Goal: Transaction & Acquisition: Book appointment/travel/reservation

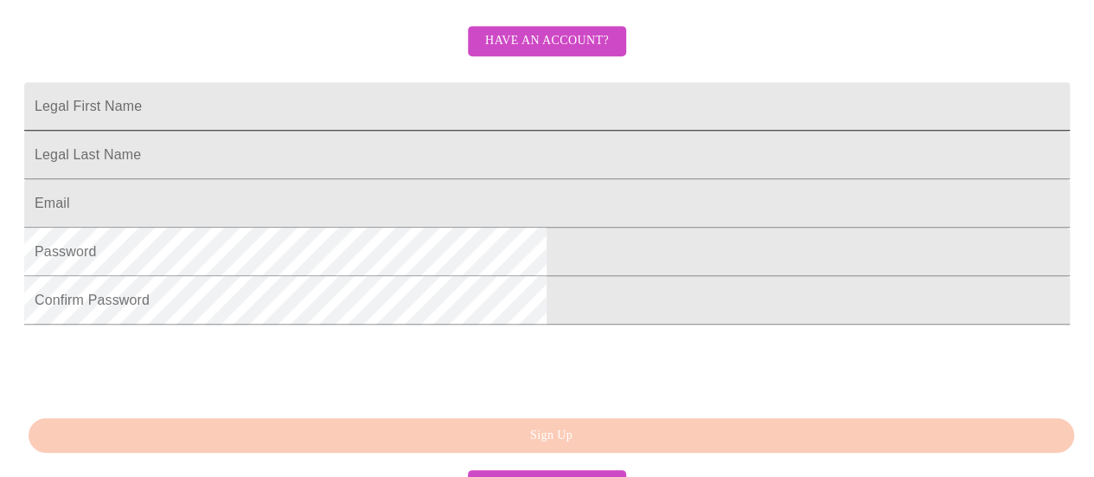
scroll to position [404, 0]
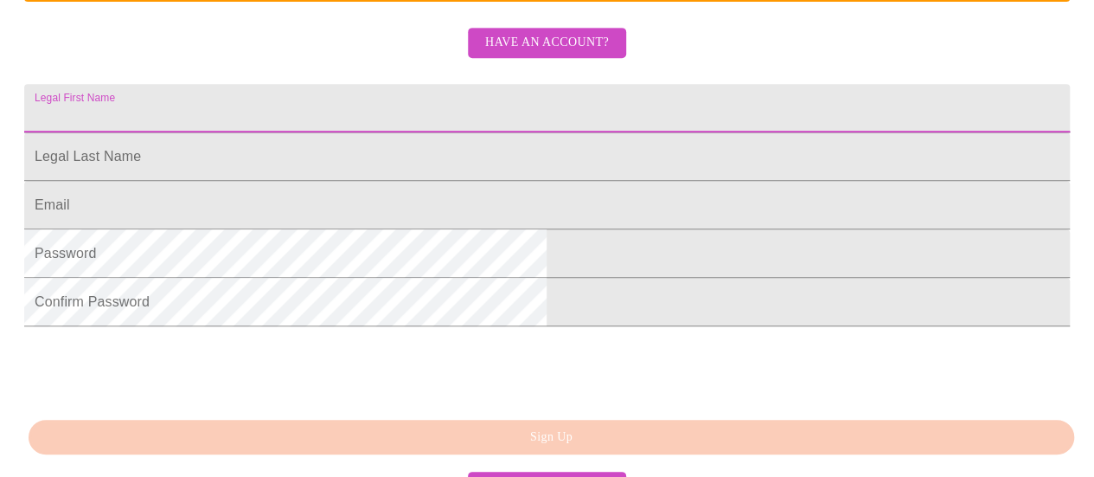
click at [432, 132] on input "Legal First Name" at bounding box center [547, 108] width 1046 height 48
click at [432, 132] on input "J" at bounding box center [547, 108] width 1046 height 48
type input "[PERSON_NAME]"
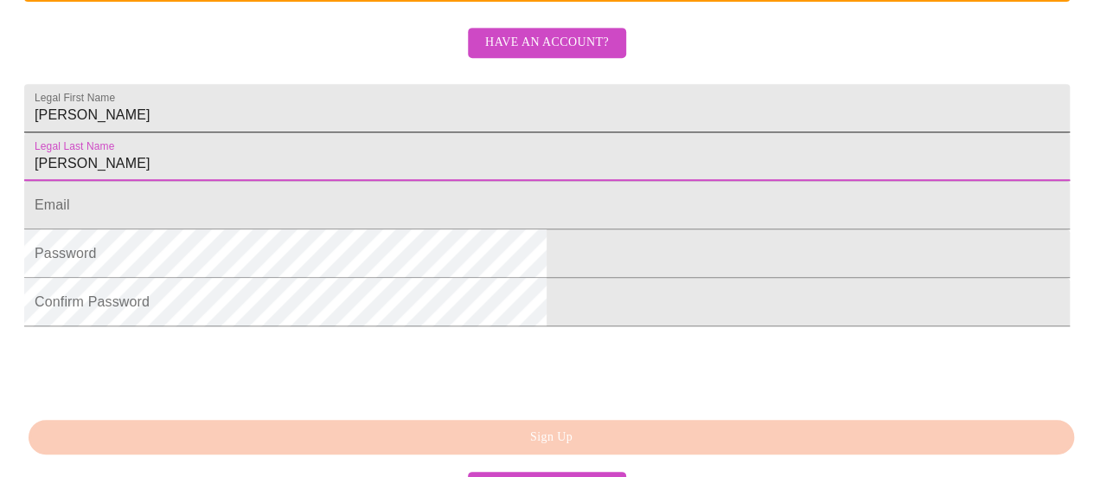
type input "[PERSON_NAME]"
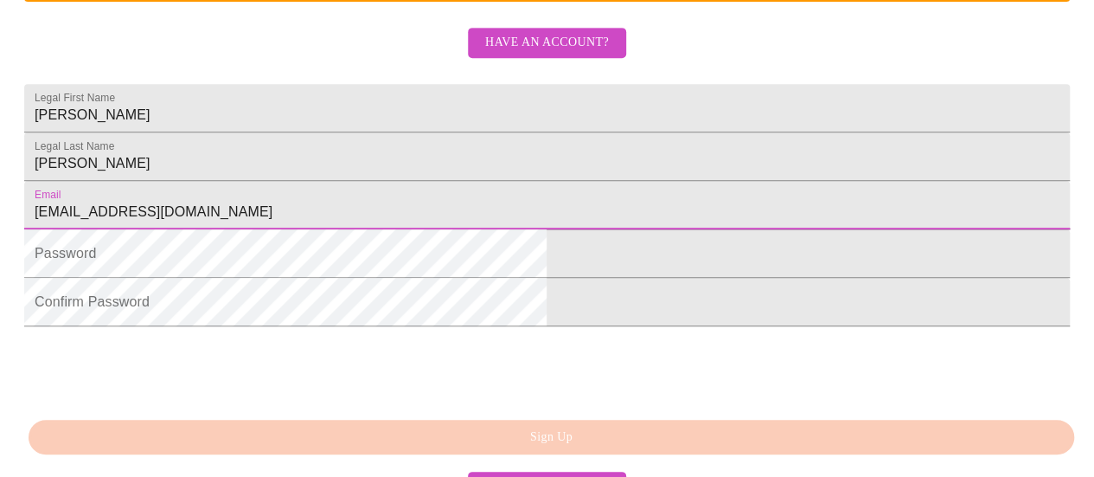
type input "[EMAIL_ADDRESS][DOMAIN_NAME]"
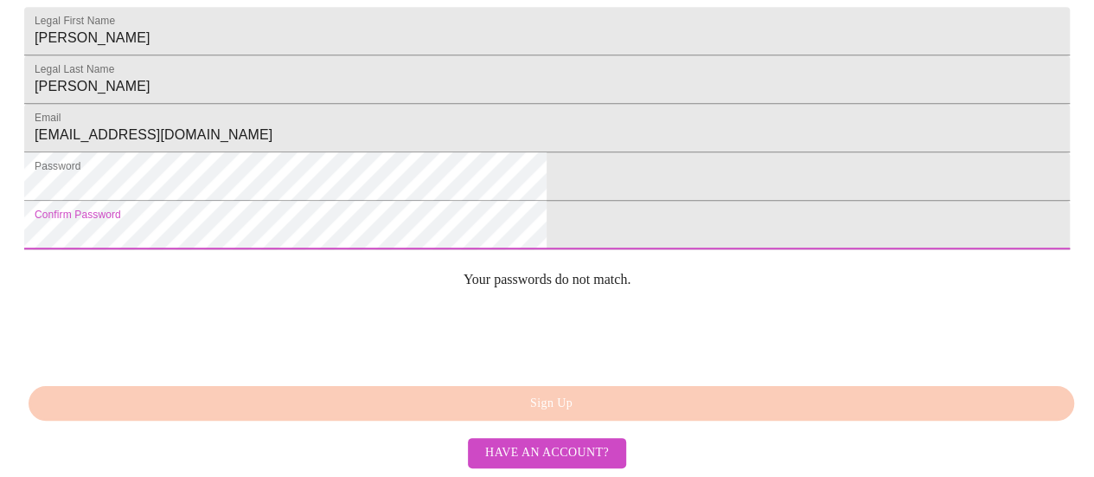
scroll to position [503, 0]
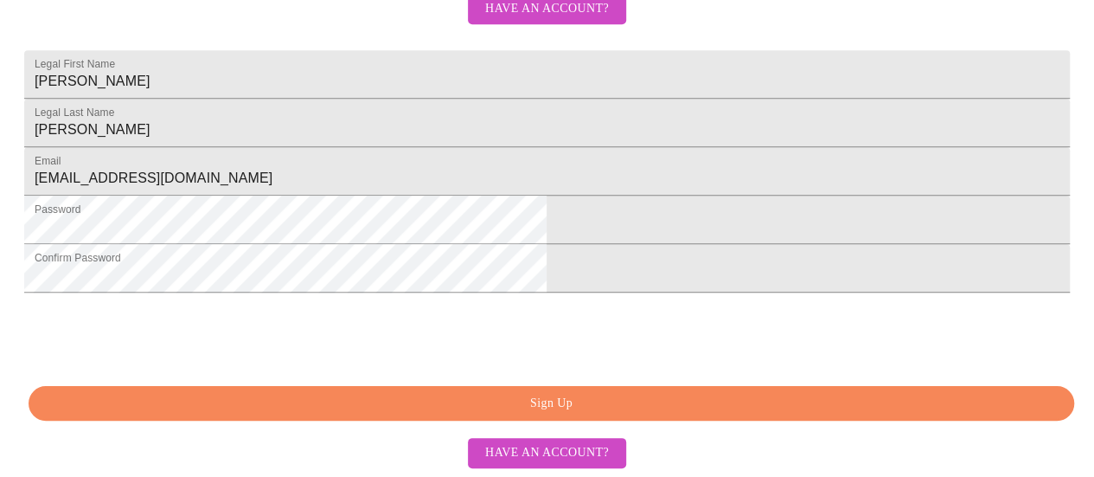
scroll to position [569, 0]
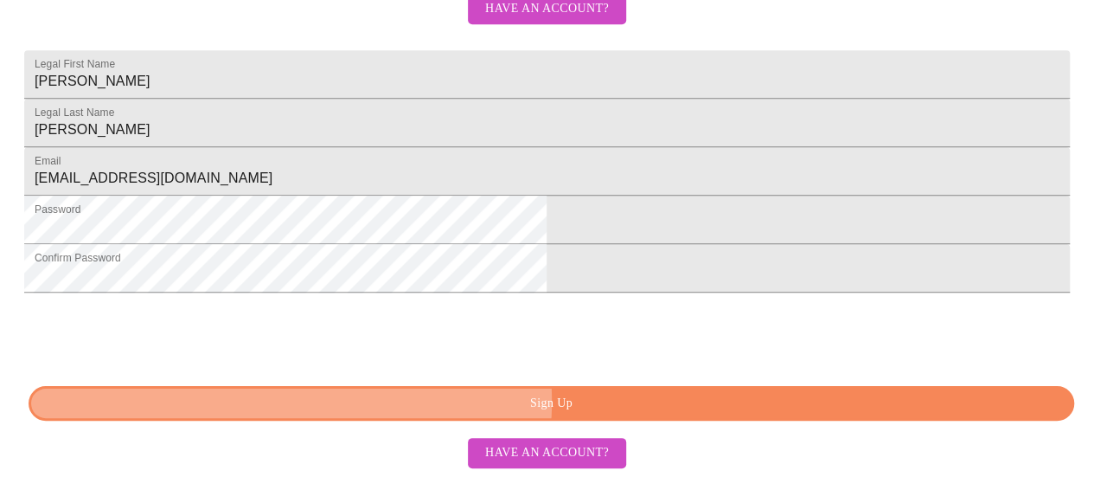
click at [517, 402] on span "Sign Up" at bounding box center [551, 404] width 1006 height 22
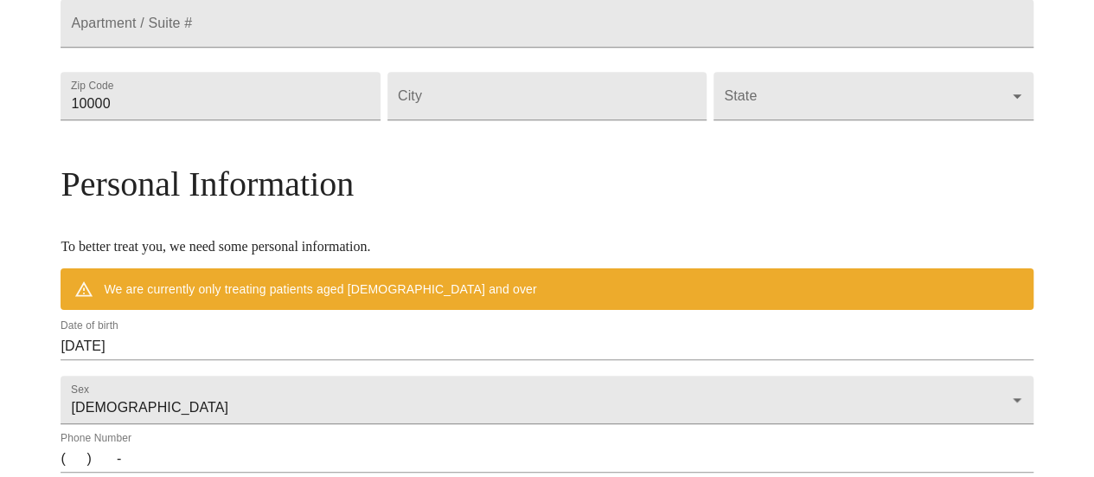
scroll to position [502, 0]
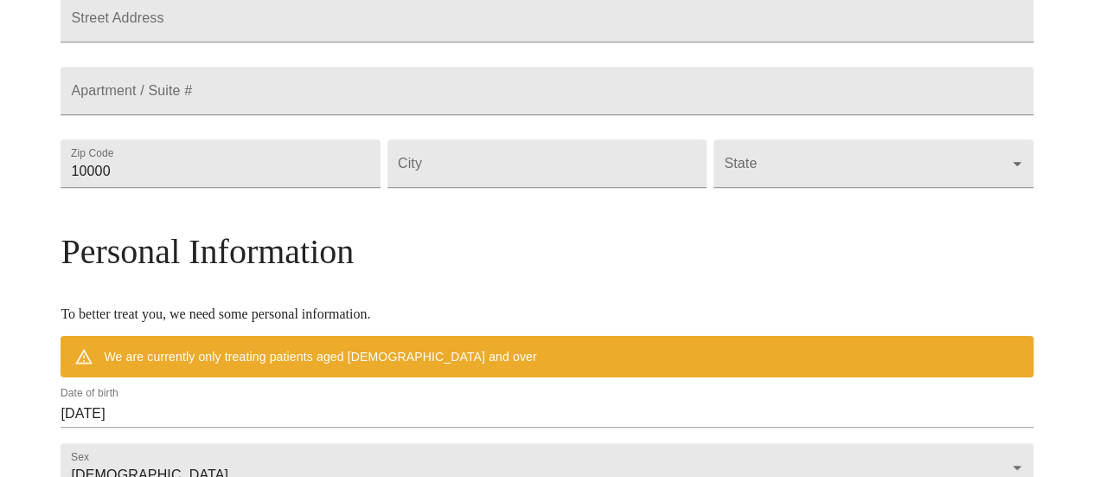
click at [348, 200] on div "Zip Code 10000" at bounding box center [220, 163] width 326 height 73
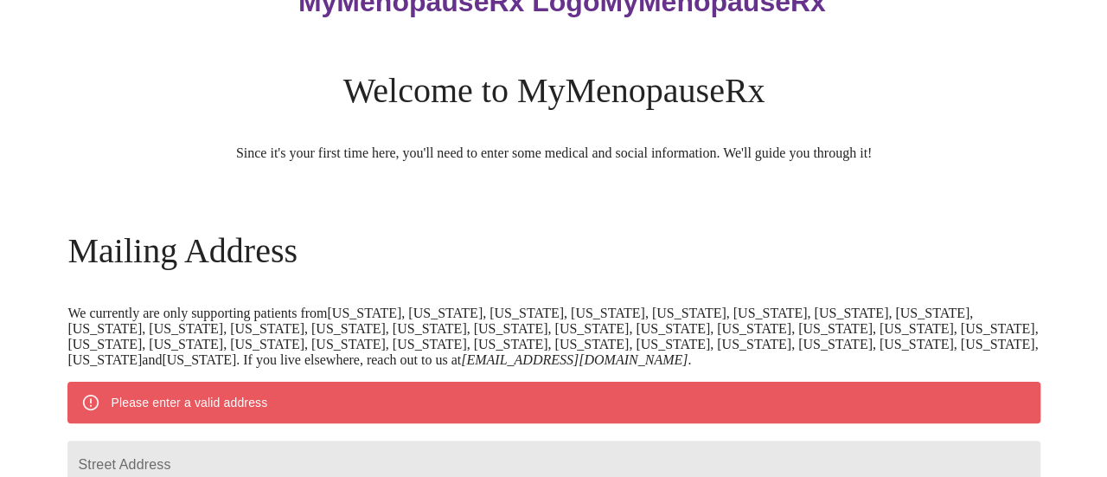
scroll to position [308, 0]
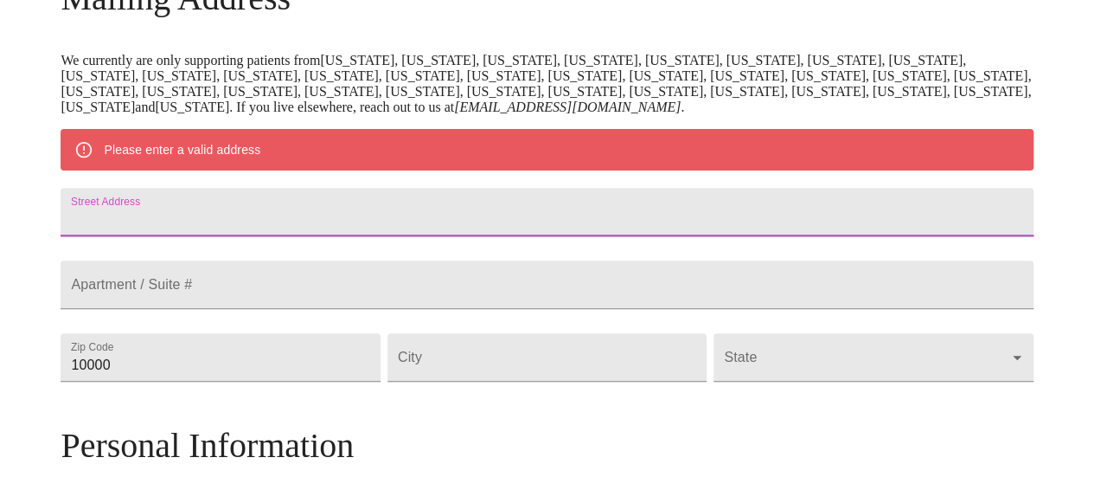
click at [362, 217] on input "Street Address" at bounding box center [547, 212] width 972 height 48
type input "[STREET_ADDRESS]"
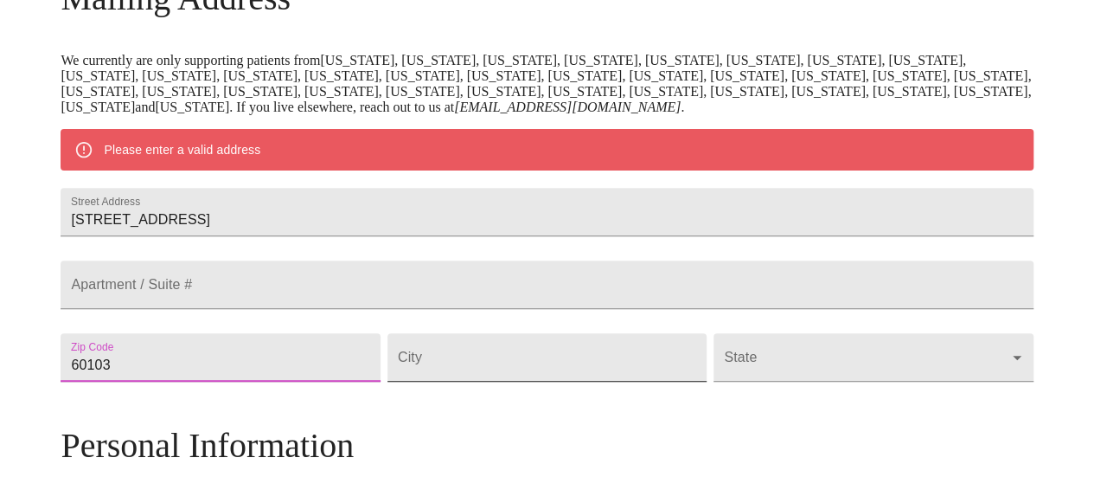
type input "60103"
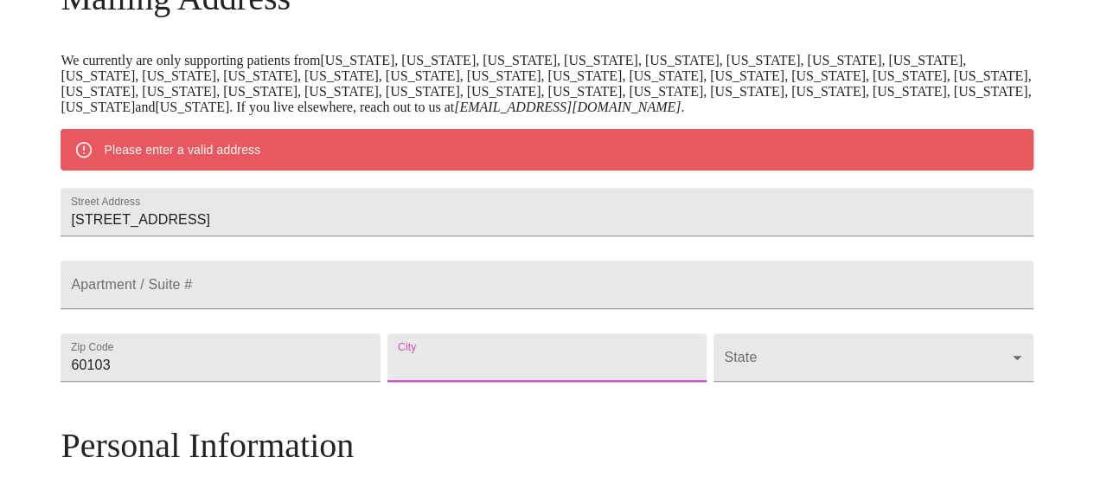
click at [501, 381] on input "Street Address" at bounding box center [547, 357] width 319 height 48
type input "b"
type input "[PERSON_NAME]"
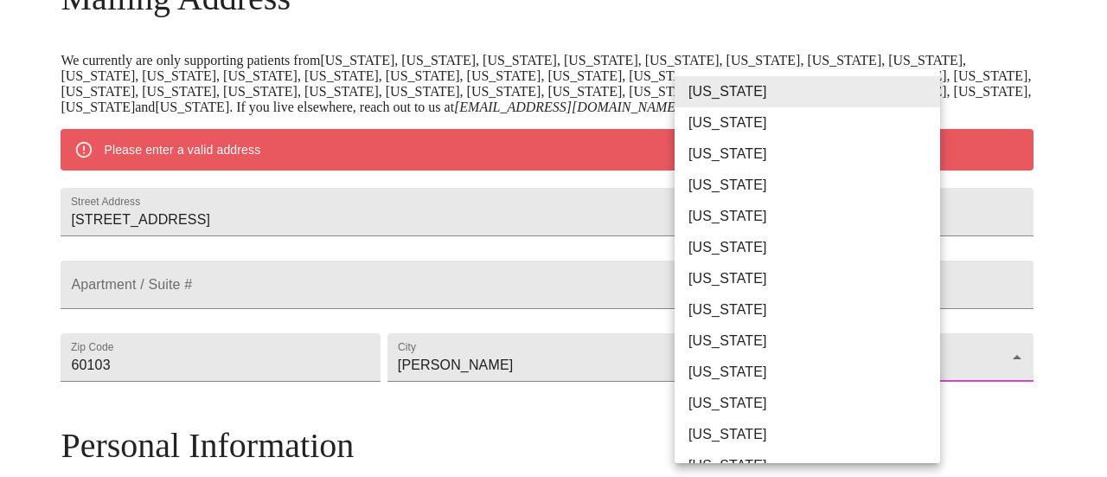
click at [891, 400] on body "MyMenopauseRx Welcome to MyMenopauseRx Since it's your first time here, you'll …" at bounding box center [553, 381] width 1093 height 1364
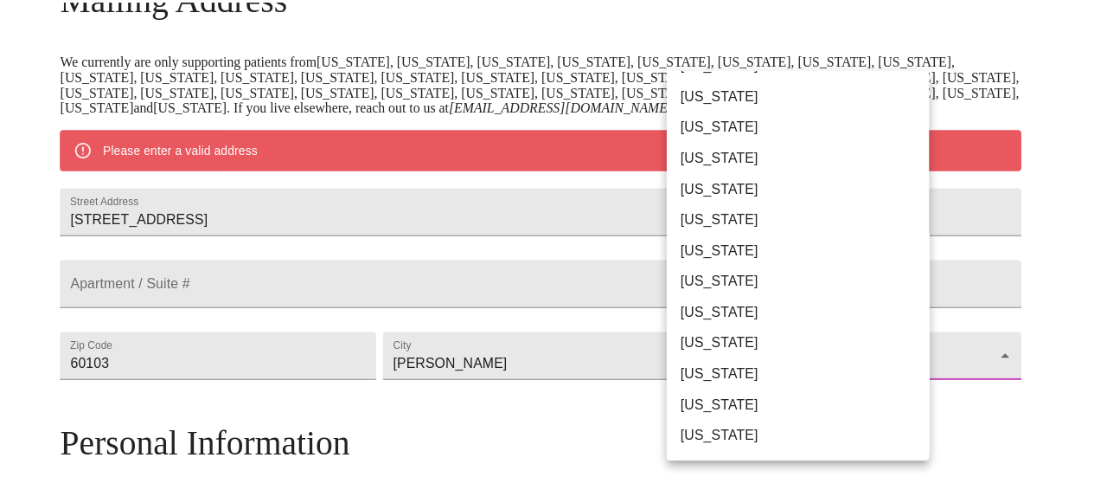
scroll to position [61, 0]
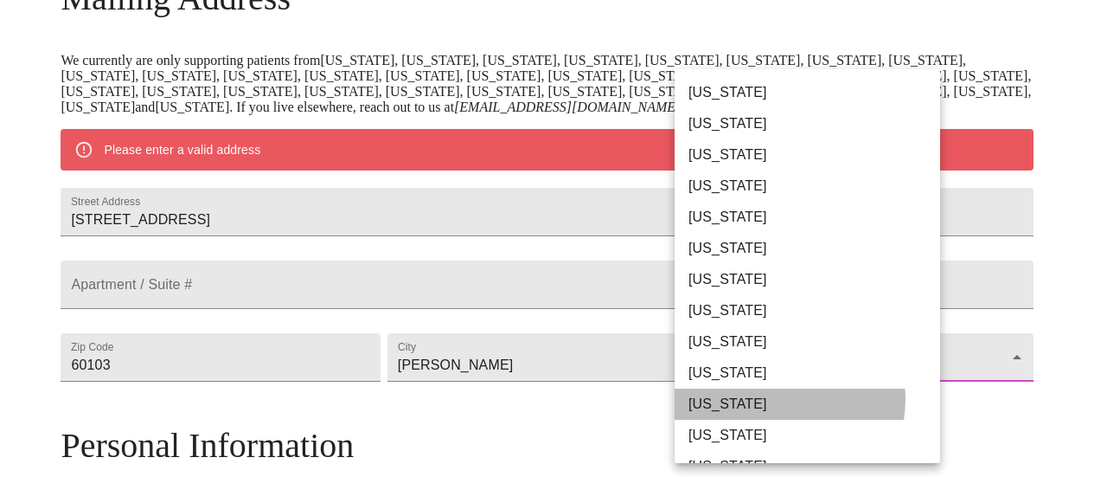
click at [778, 399] on li "[US_STATE]" at bounding box center [814, 403] width 279 height 31
type input "[US_STATE]"
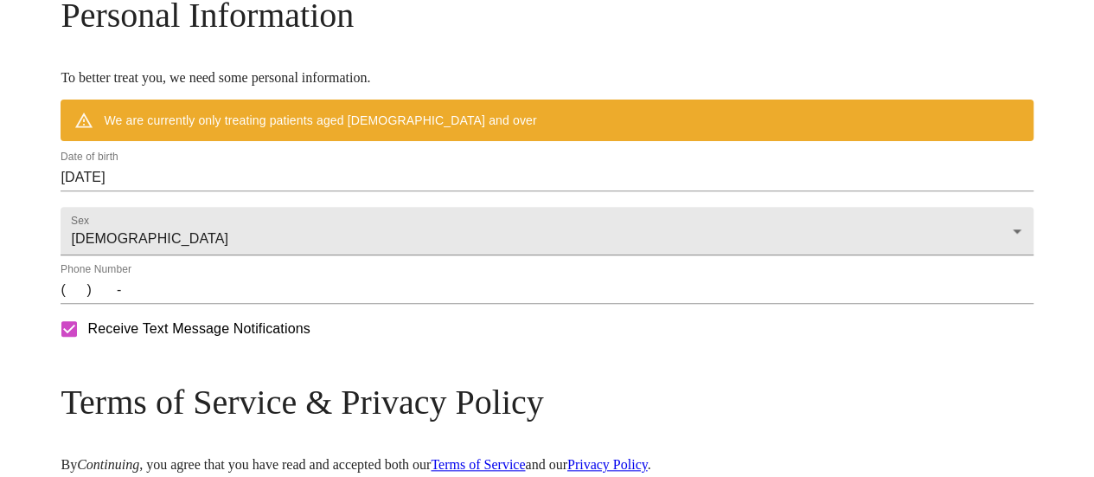
scroll to position [689, 0]
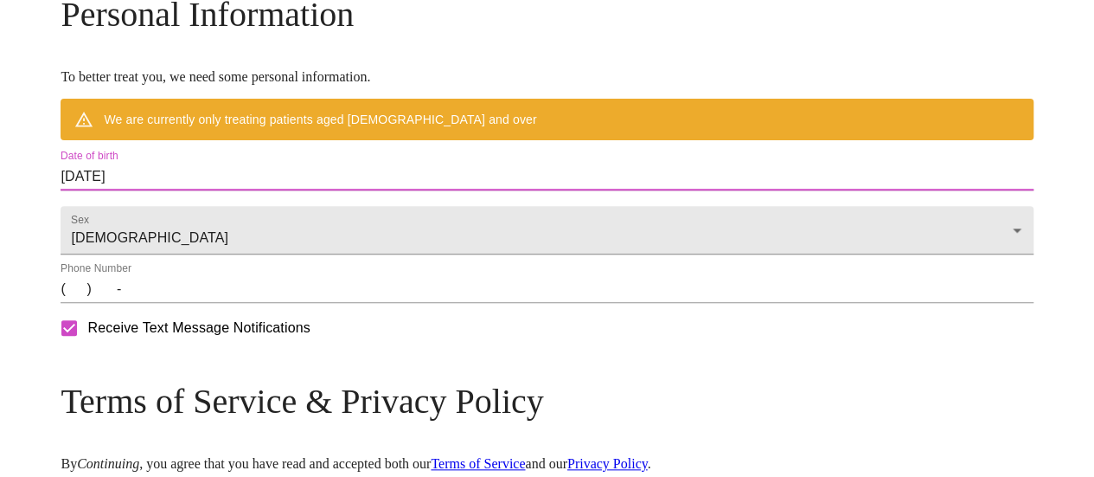
drag, startPoint x: 277, startPoint y: 222, endPoint x: 127, endPoint y: 221, distance: 149.6
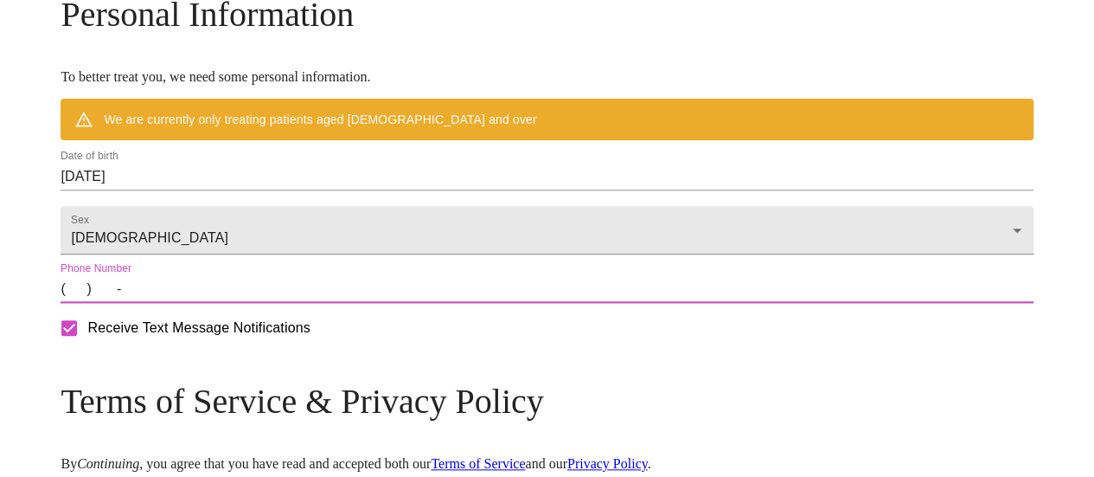
click at [189, 303] on input "(   )    -" at bounding box center [547, 289] width 972 height 28
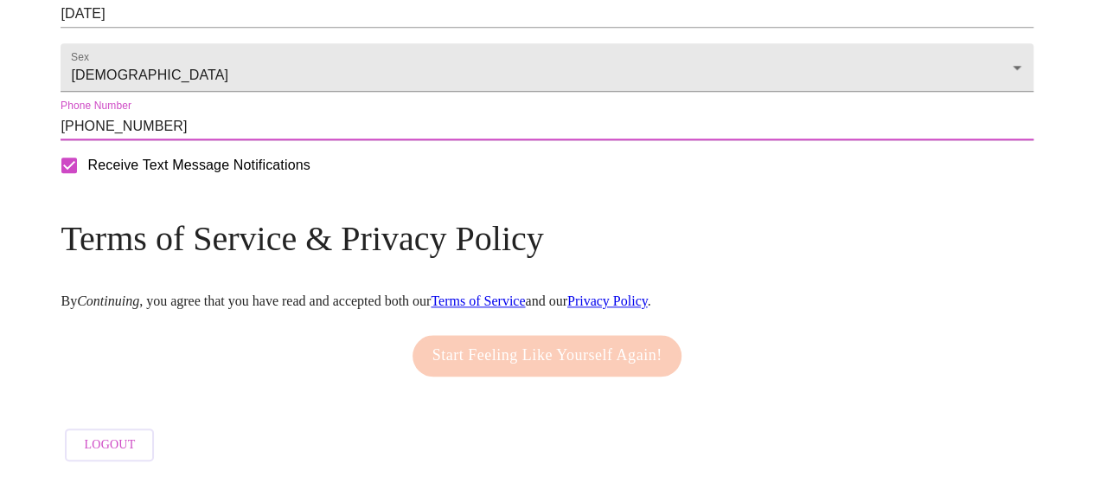
scroll to position [903, 0]
type input "[PHONE_NUMBER]"
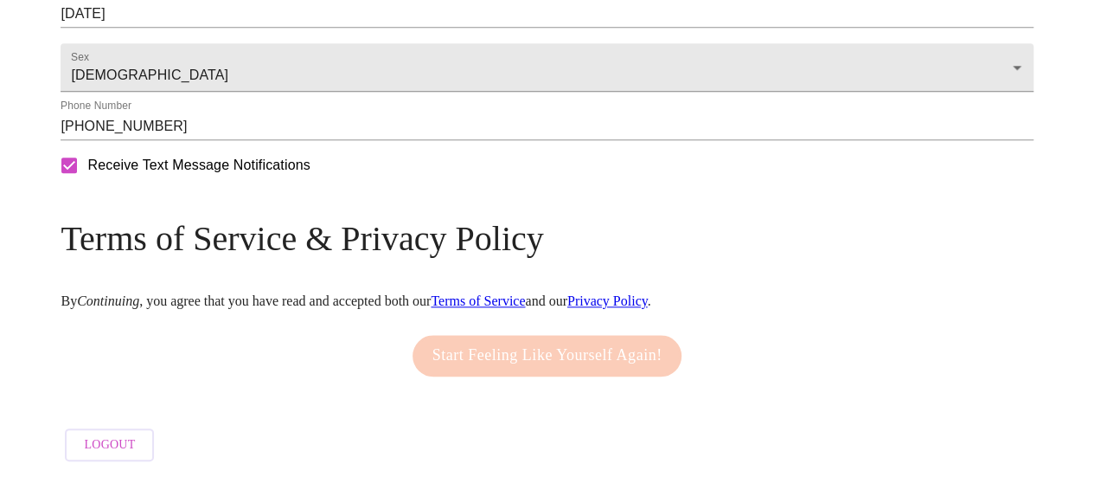
click at [525, 293] on link "Terms of Service" at bounding box center [478, 300] width 94 height 15
click at [648, 308] on link "Privacy Policy" at bounding box center [607, 300] width 80 height 15
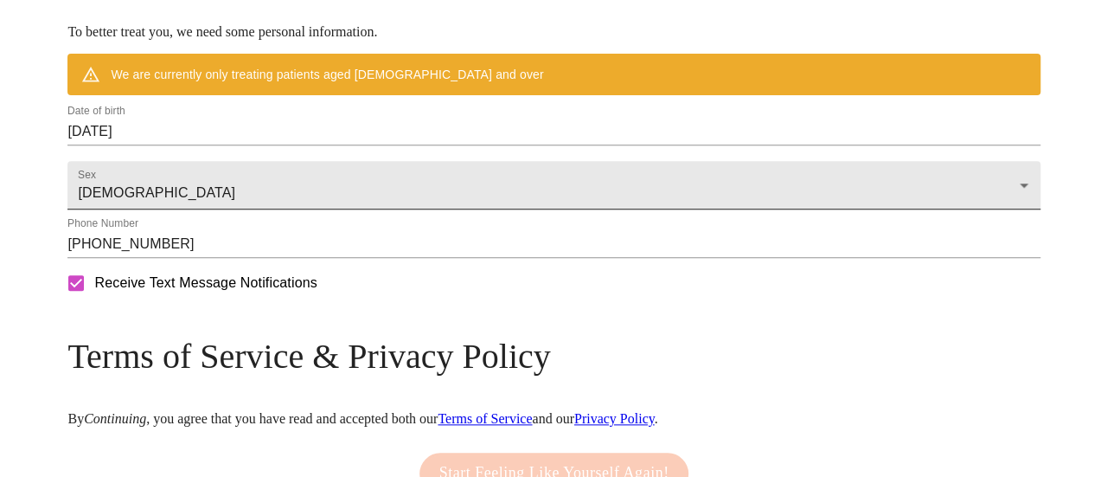
scroll to position [733, 0]
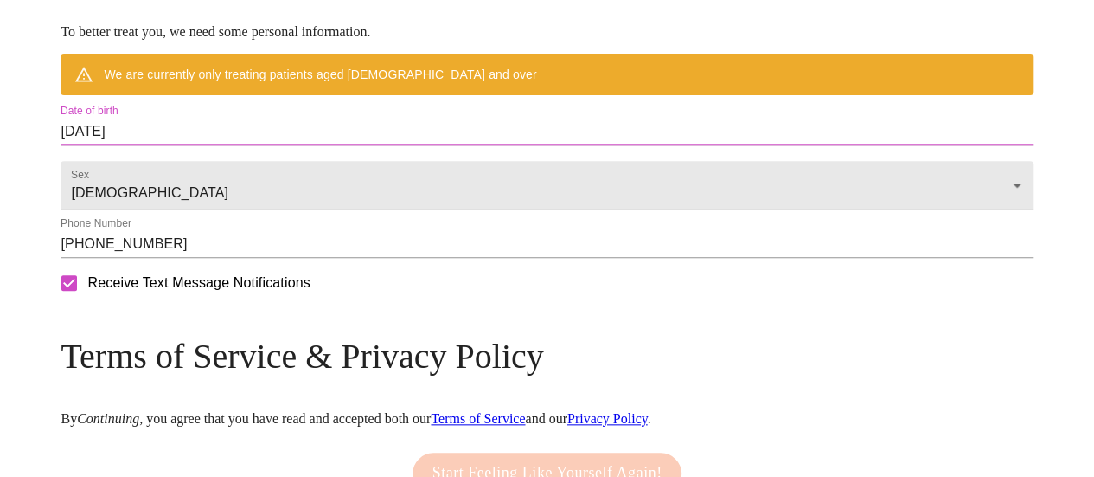
drag, startPoint x: 301, startPoint y: 170, endPoint x: 142, endPoint y: 161, distance: 159.4
click at [272, 145] on input "[DATE]" at bounding box center [547, 132] width 972 height 28
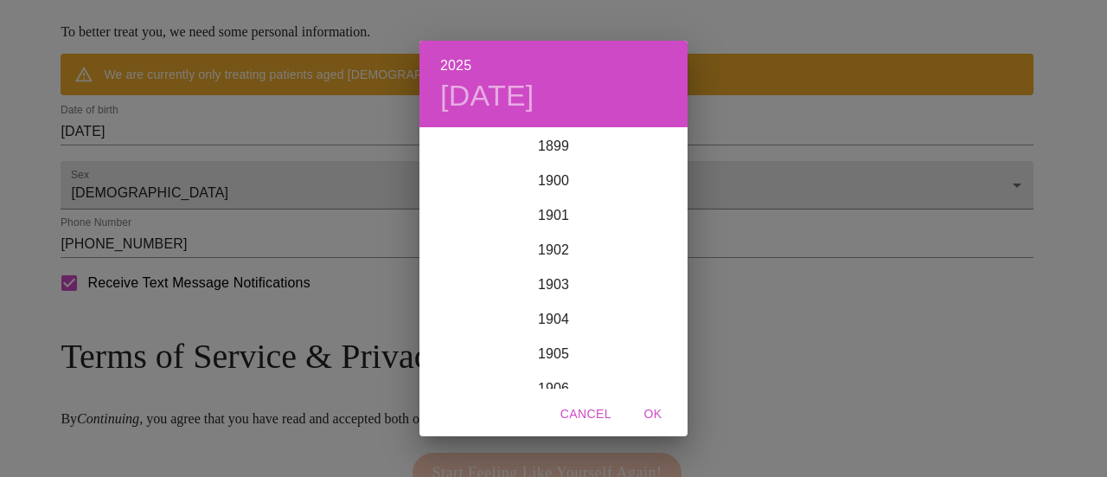
scroll to position [4256, 0]
click at [272, 173] on div "2025 [DATE] 1900 1901 1902 1903 1904 1905 1906 1907 1908 1909 1910 1911 1912 19…" at bounding box center [553, 238] width 1107 height 477
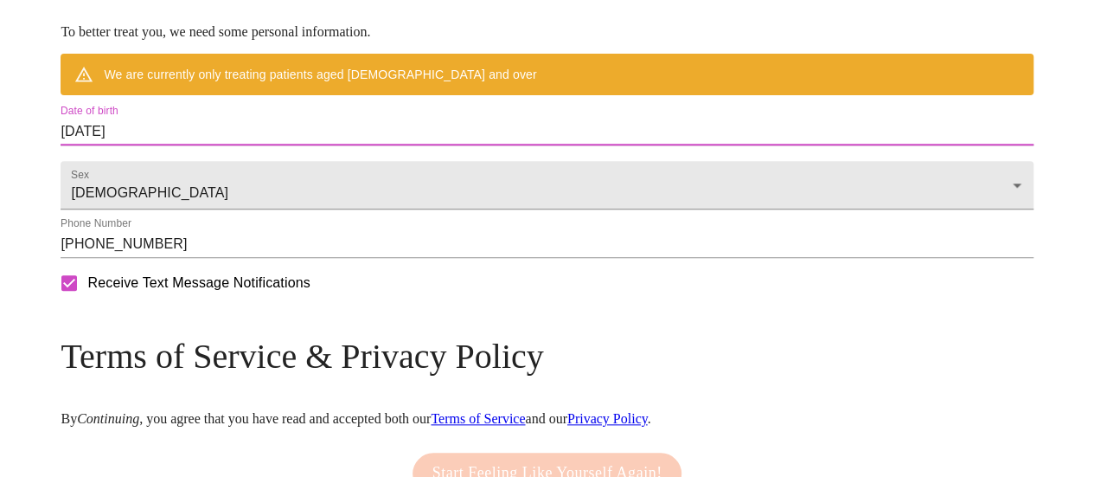
click at [193, 145] on input "[DATE]" at bounding box center [547, 132] width 972 height 28
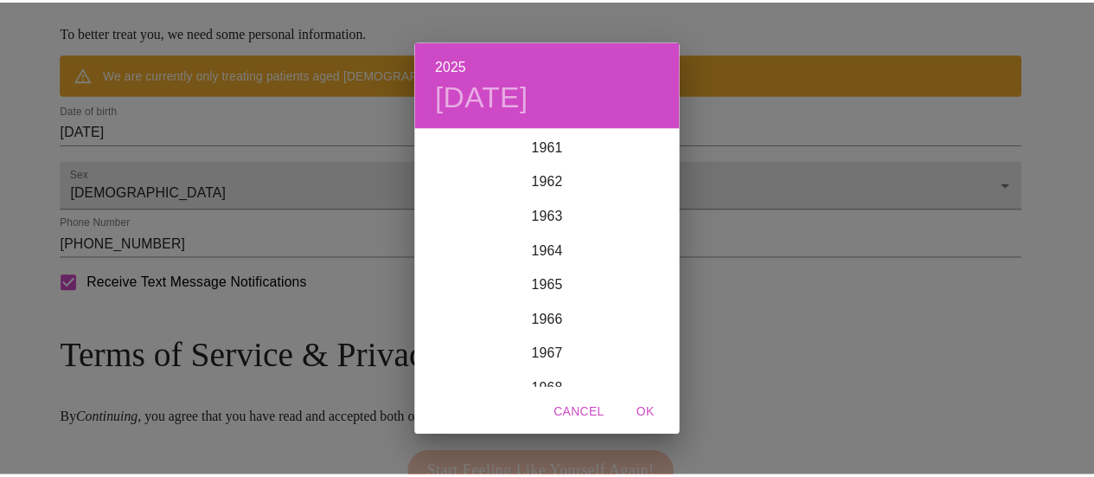
scroll to position [2143, 0]
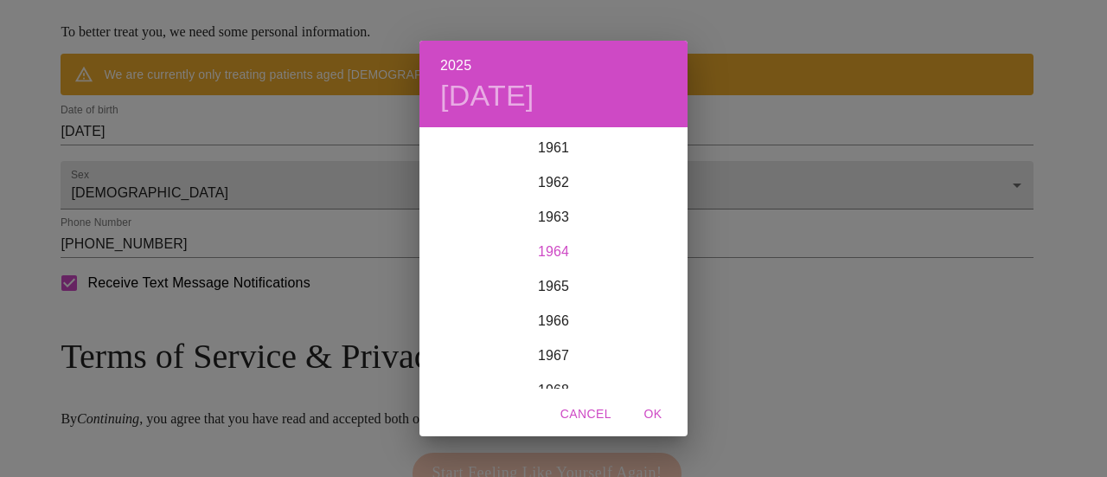
click at [550, 253] on div "1964" at bounding box center [554, 251] width 268 height 35
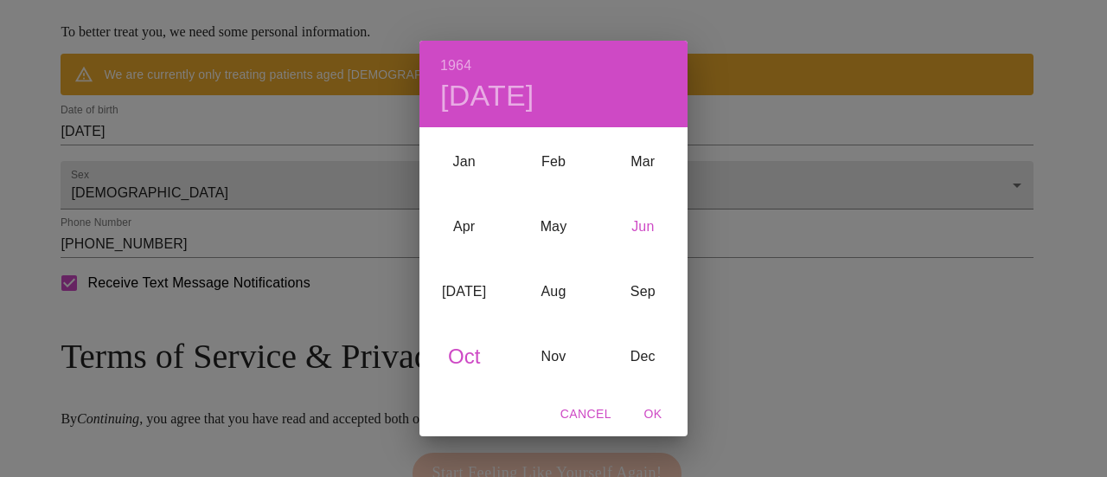
click at [640, 224] on div "Jun" at bounding box center [643, 226] width 89 height 65
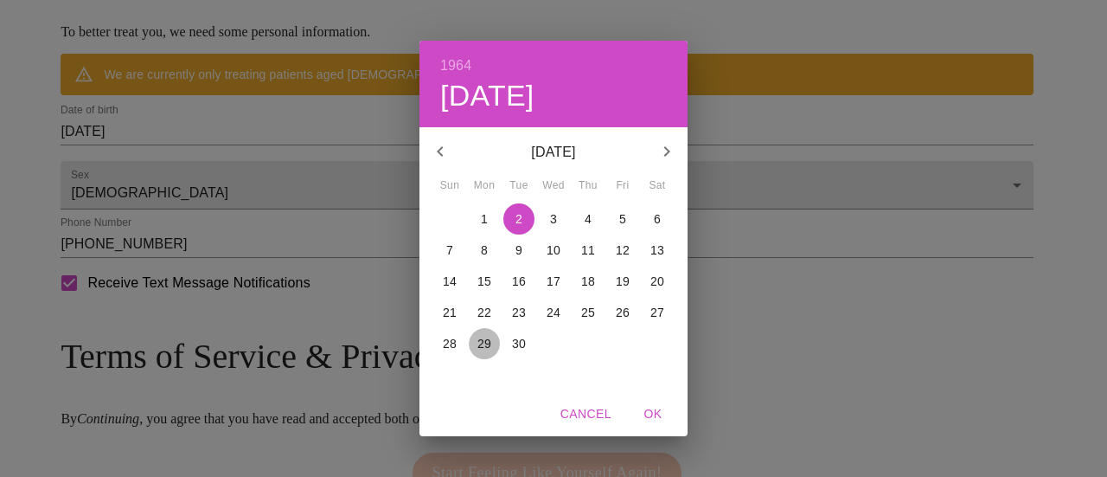
click at [481, 348] on p "29" at bounding box center [484, 343] width 14 height 17
click at [648, 406] on span "OK" at bounding box center [653, 414] width 42 height 22
type input "[DATE]"
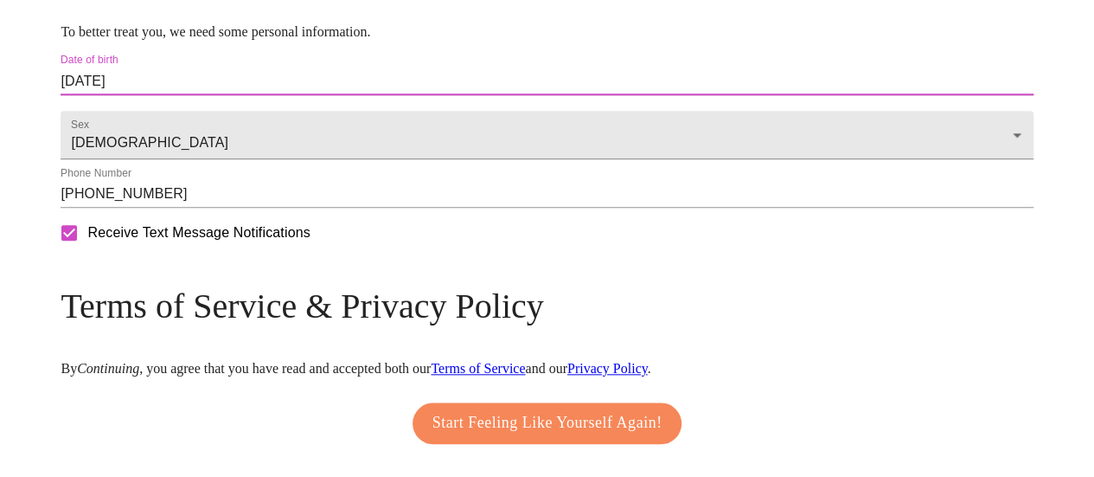
scroll to position [853, 0]
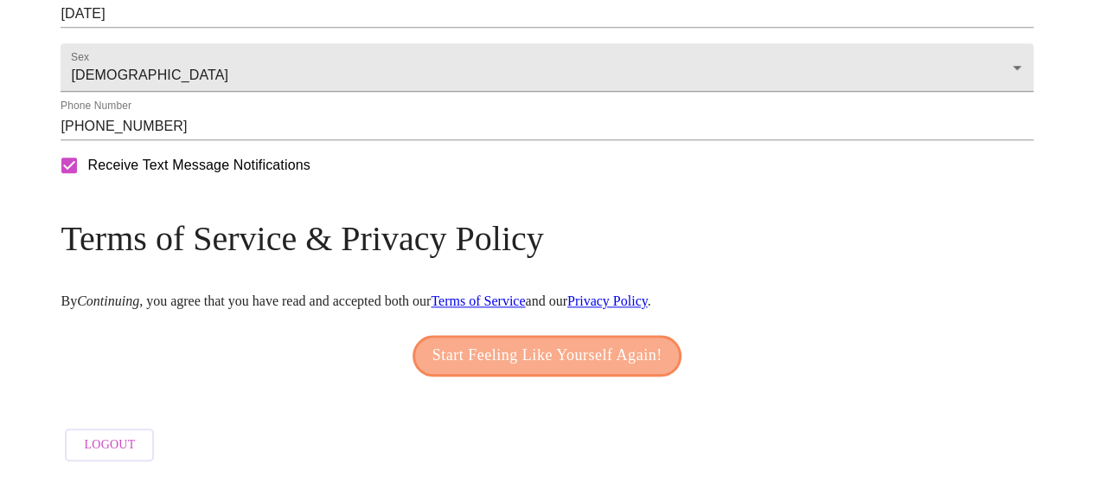
click at [536, 342] on span "Start Feeling Like Yourself Again!" at bounding box center [547, 356] width 230 height 28
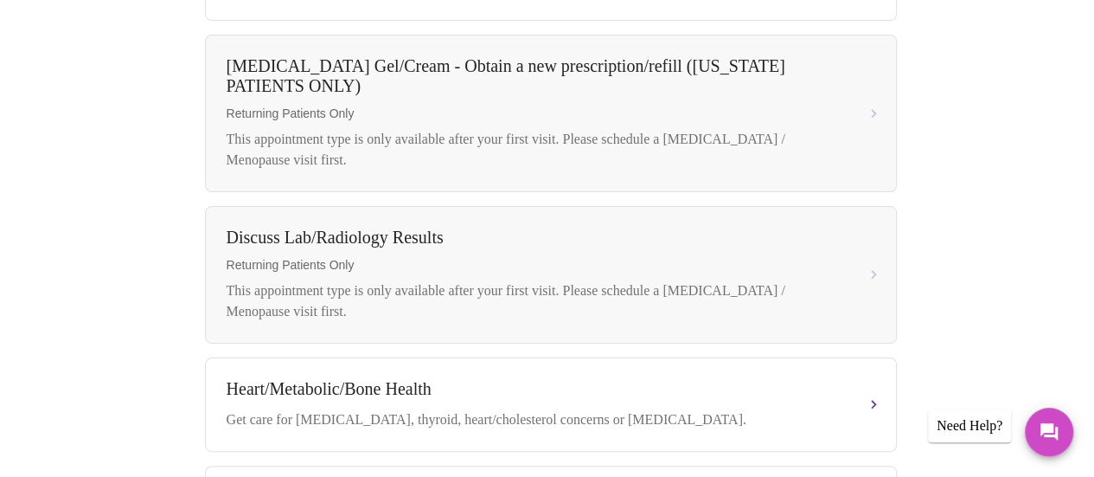
scroll to position [852, 0]
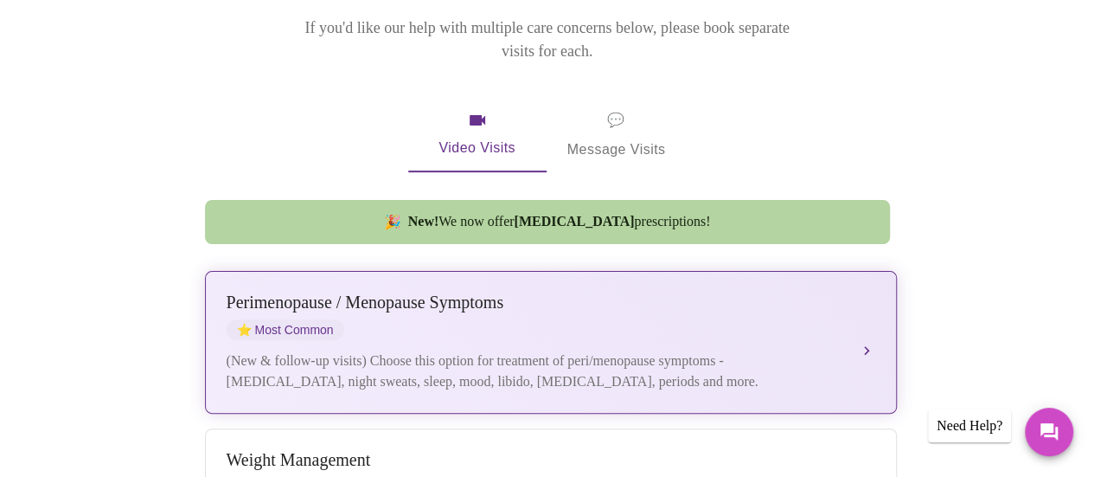
click at [449, 350] on div "(New & follow-up visits) Choose this option for treatment of peri/menopause sym…" at bounding box center [534, 371] width 614 height 42
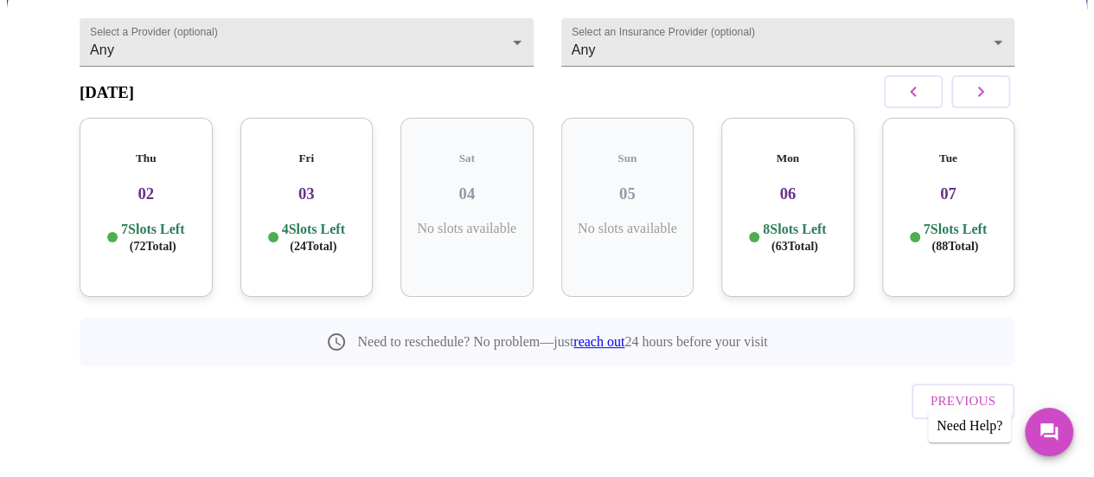
scroll to position [197, 0]
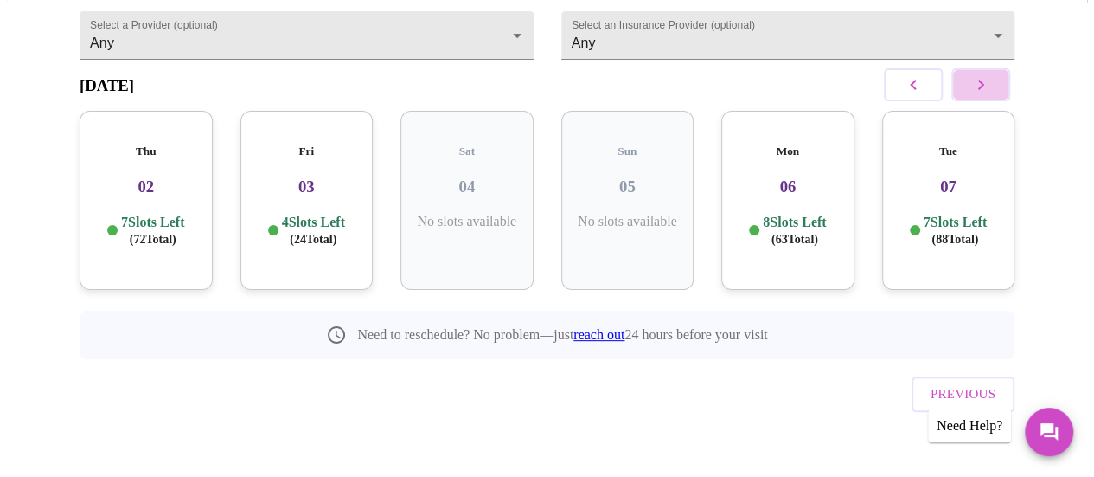
click at [998, 86] on button "button" at bounding box center [980, 84] width 59 height 33
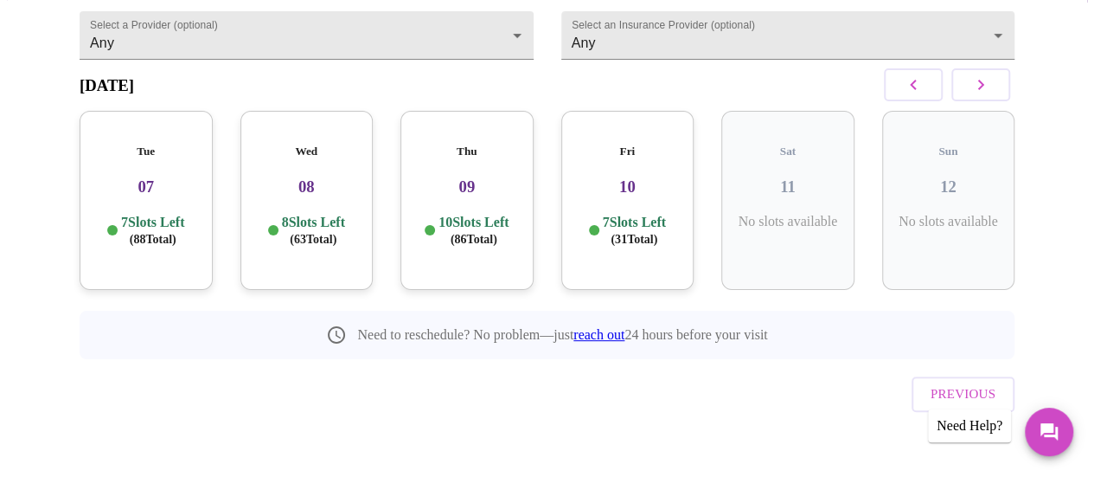
click at [676, 182] on h3 "10" at bounding box center [628, 186] width 106 height 19
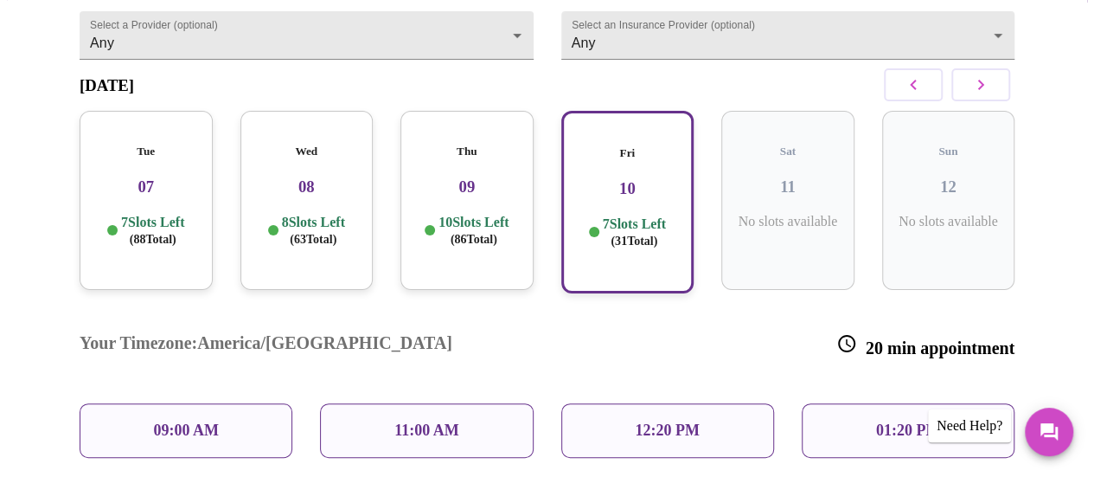
click at [499, 177] on h3 "09" at bounding box center [467, 186] width 106 height 19
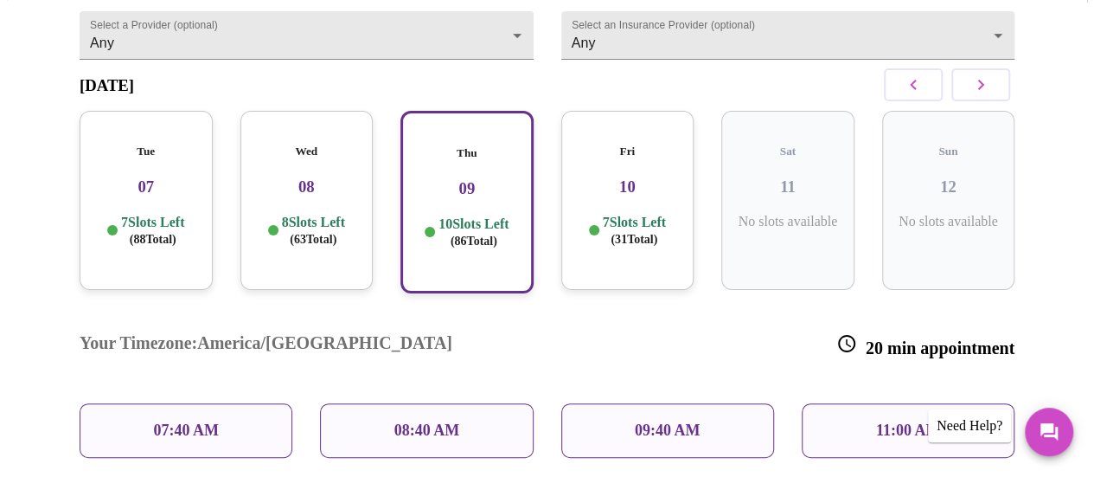
click at [226, 403] on div "07:40 AM" at bounding box center [186, 430] width 213 height 54
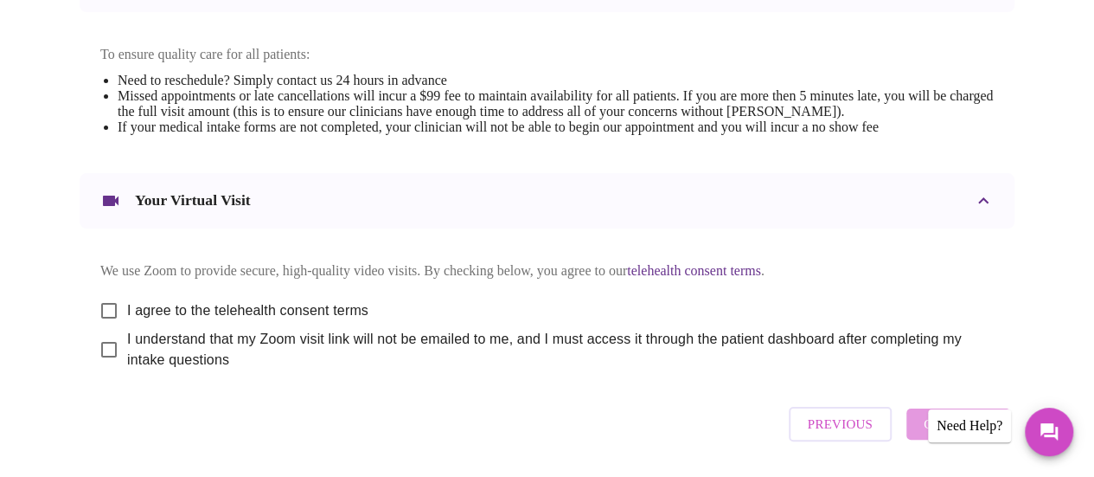
scroll to position [741, 0]
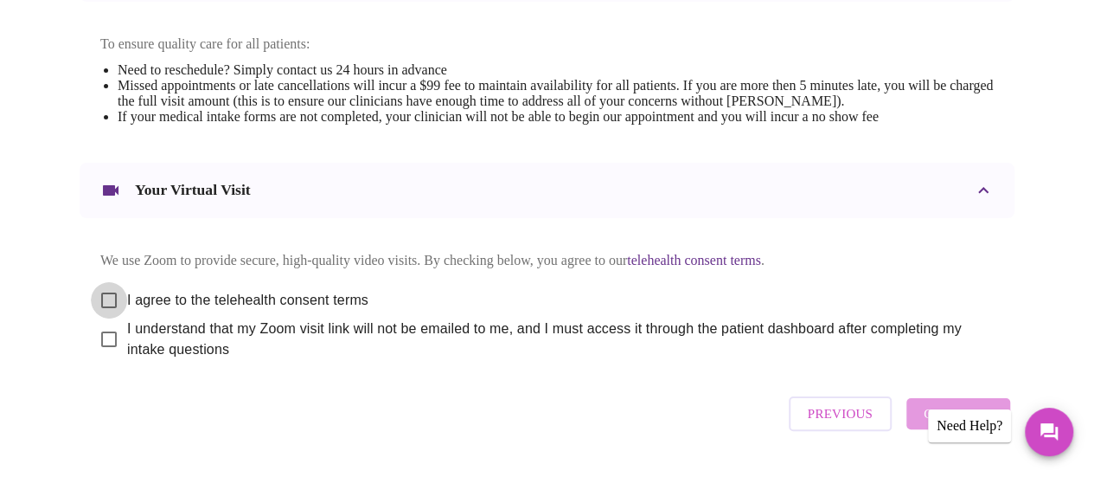
click at [106, 311] on input "I agree to the telehealth consent terms" at bounding box center [109, 300] width 36 height 36
checkbox input "true"
click at [99, 349] on input "I understand that my Zoom visit link will not be emailed to me, and I must acce…" at bounding box center [109, 339] width 36 height 36
checkbox input "true"
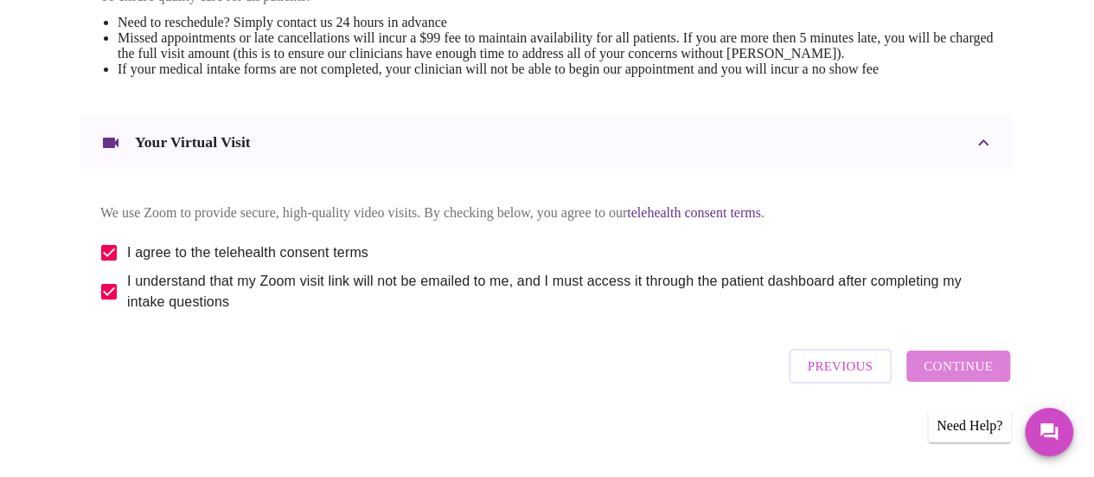
click at [991, 375] on span "Continue" at bounding box center [958, 366] width 69 height 22
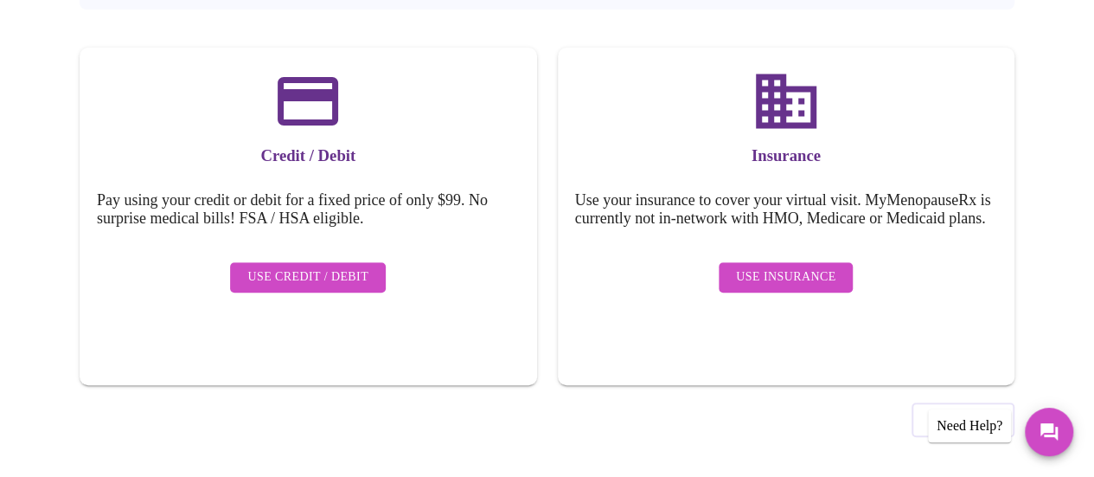
scroll to position [283, 0]
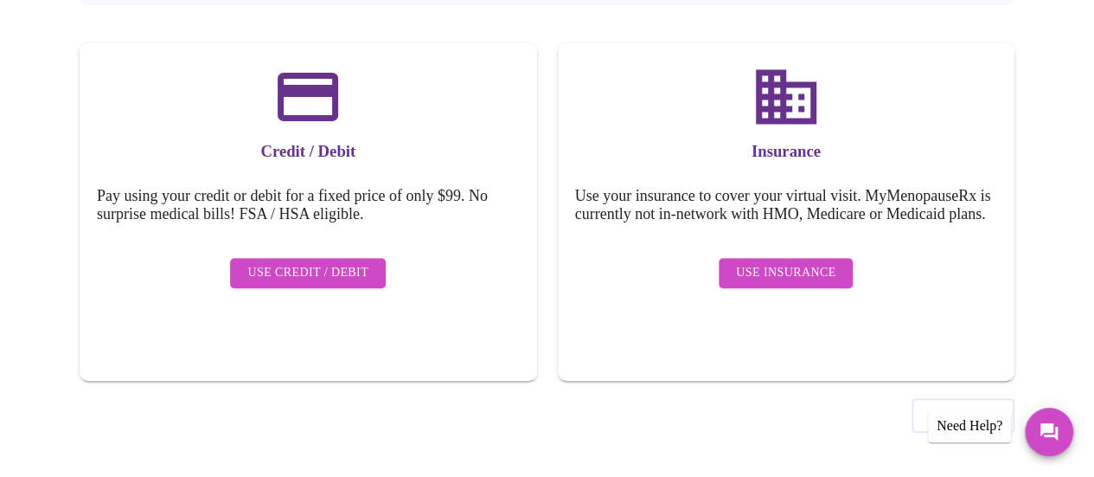
click at [818, 278] on span "Use Insurance" at bounding box center [785, 273] width 99 height 22
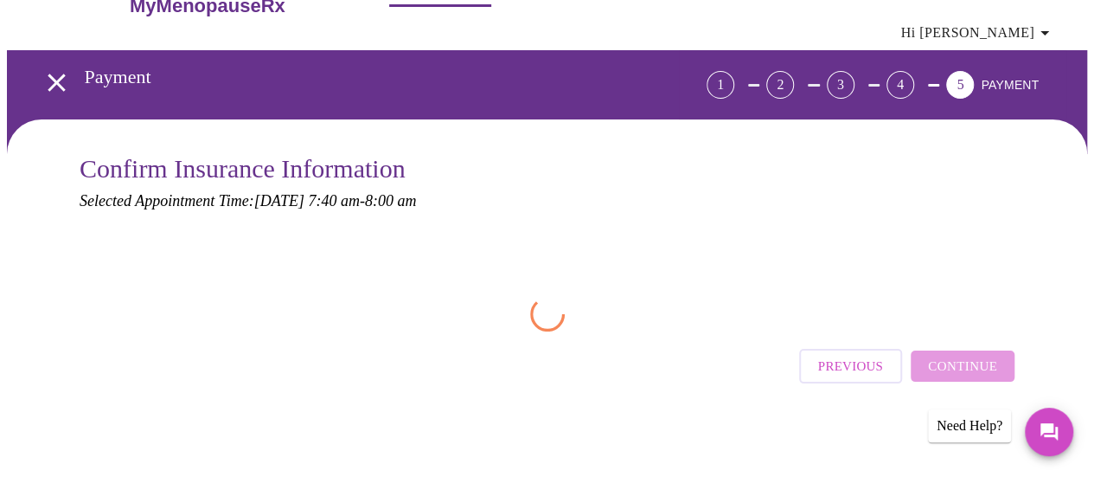
scroll to position [0, 0]
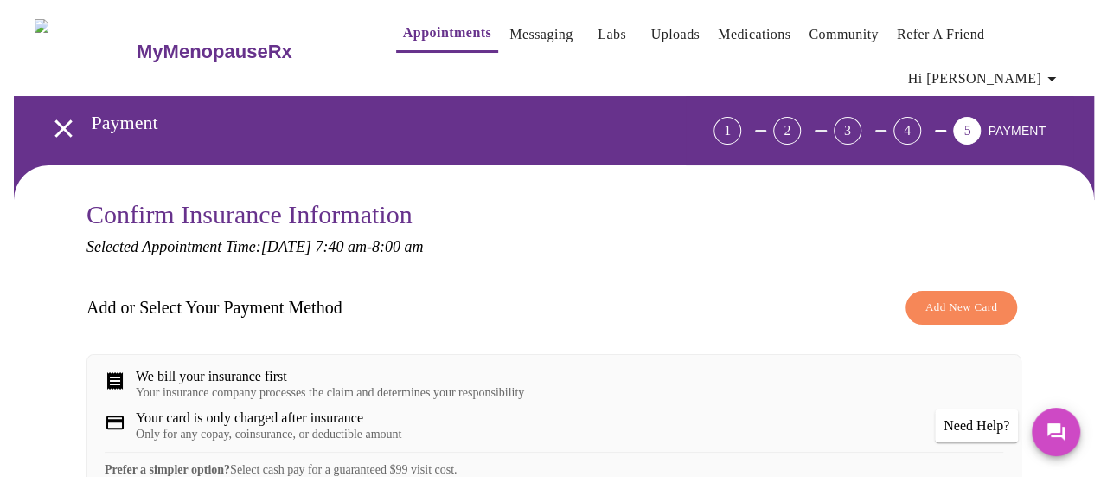
scroll to position [847, 0]
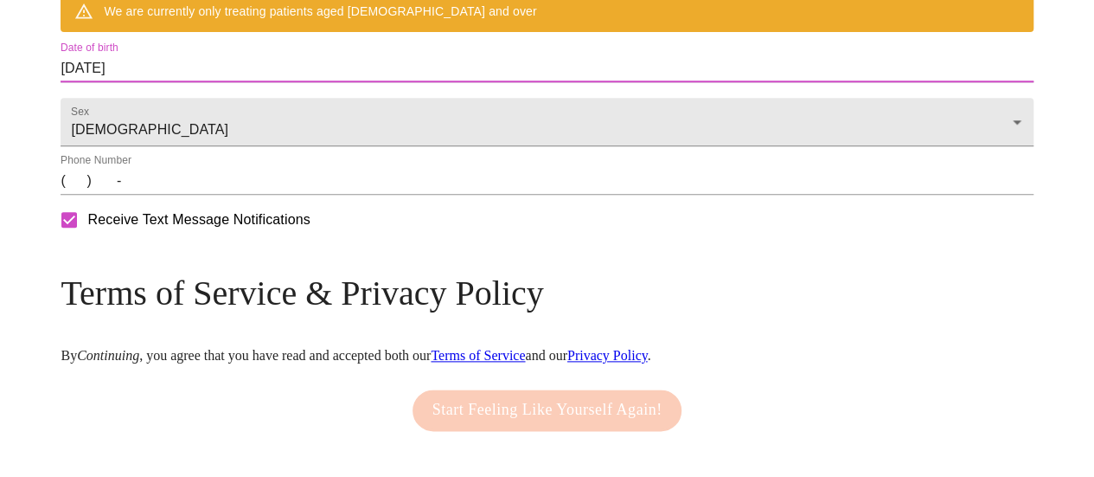
drag, startPoint x: 279, startPoint y: 113, endPoint x: 166, endPoint y: 103, distance: 113.8
click at [262, 82] on input "[DATE]" at bounding box center [547, 68] width 972 height 28
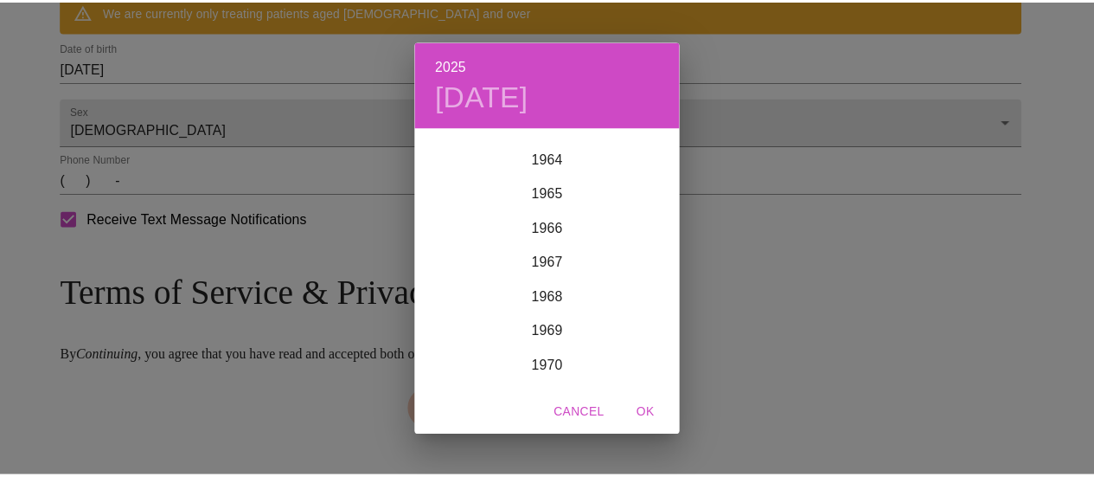
scroll to position [2237, 0]
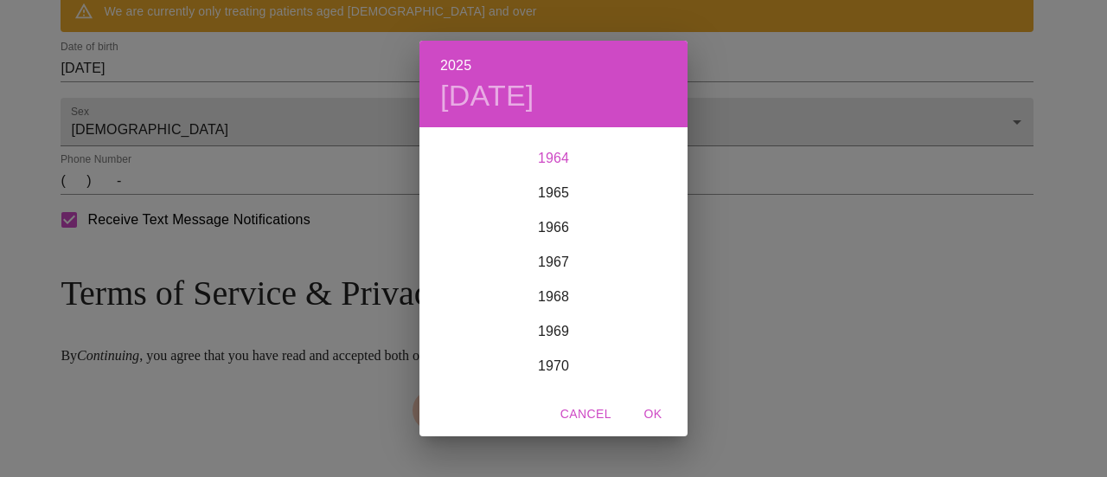
click at [542, 155] on div "1964" at bounding box center [554, 158] width 268 height 35
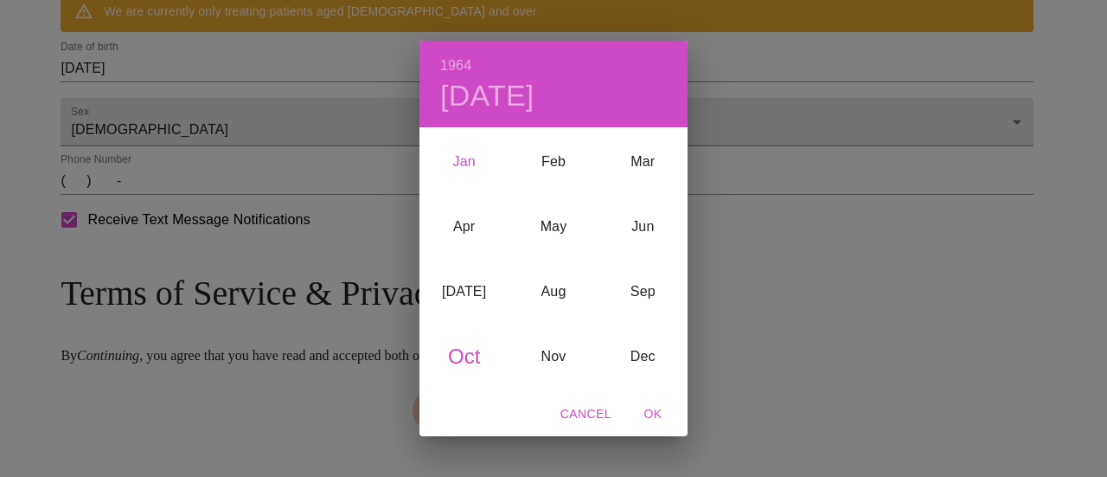
click at [470, 155] on div "Jan" at bounding box center [464, 161] width 89 height 65
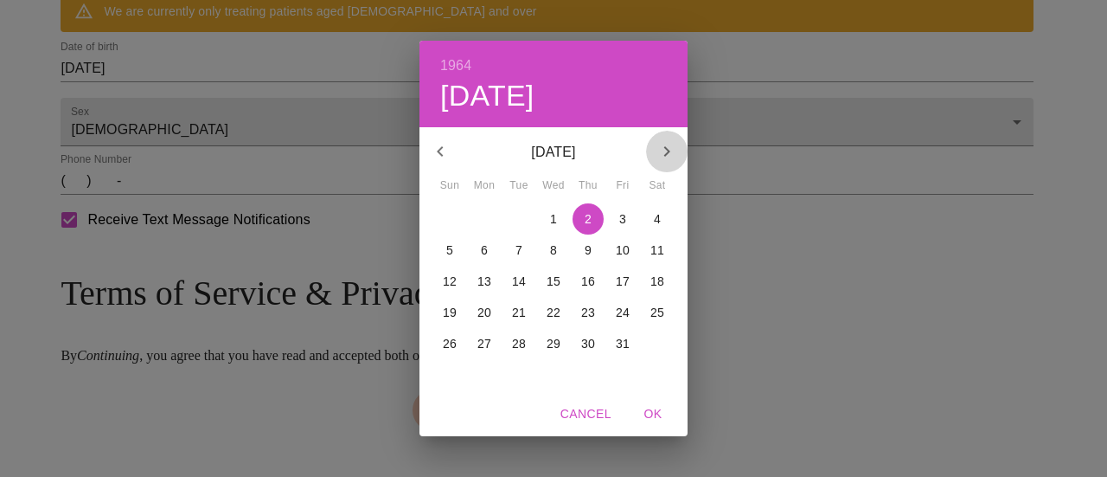
click at [663, 151] on icon "button" at bounding box center [667, 151] width 21 height 21
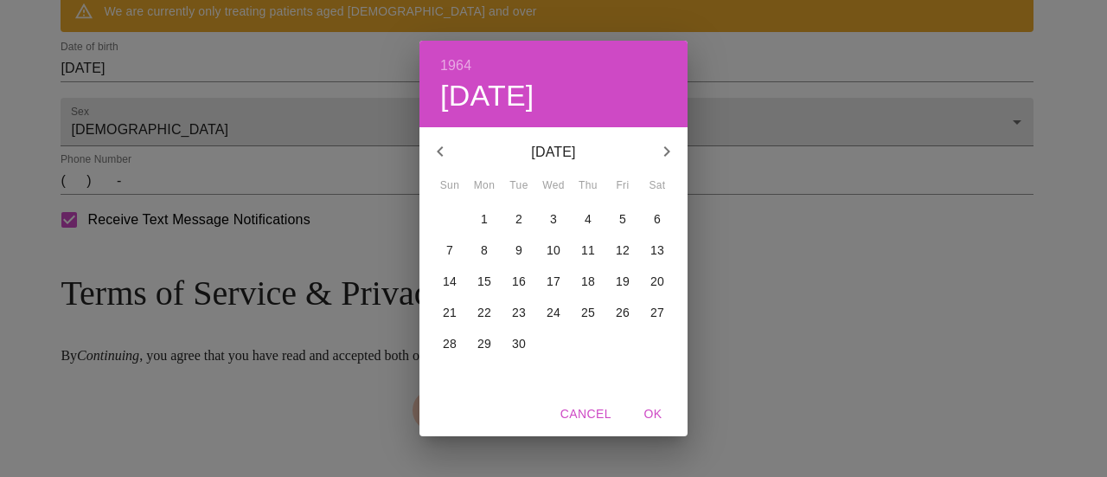
click at [484, 345] on p "29" at bounding box center [484, 343] width 14 height 17
click at [657, 414] on span "OK" at bounding box center [653, 414] width 42 height 22
type input "[DATE]"
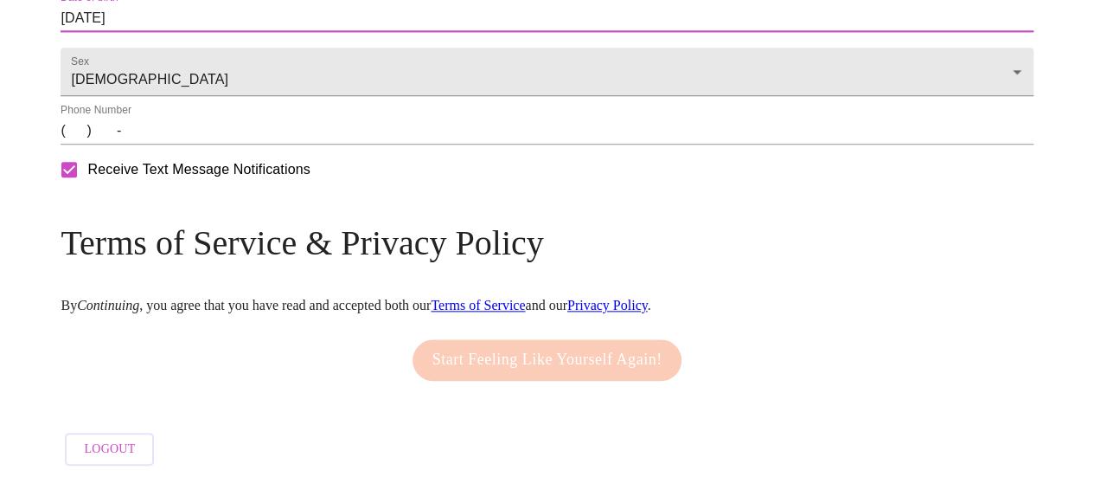
click at [195, 144] on input "(   )    -" at bounding box center [547, 131] width 972 height 28
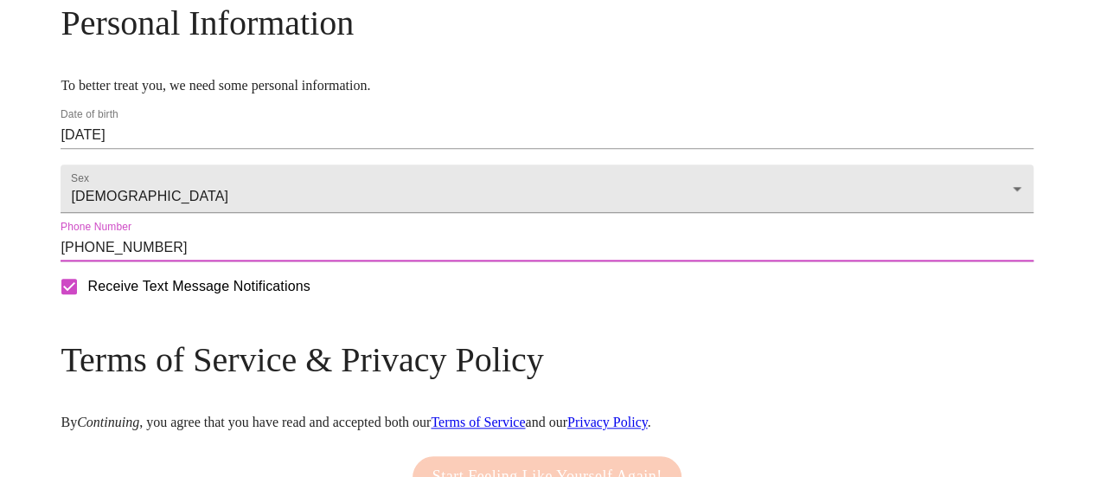
scroll to position [728, 0]
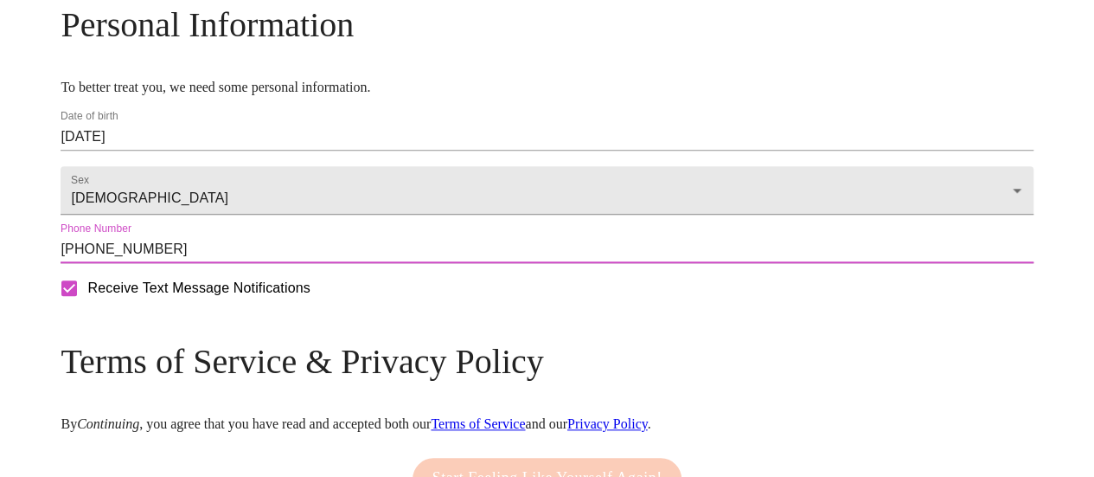
type input "[PHONE_NUMBER]"
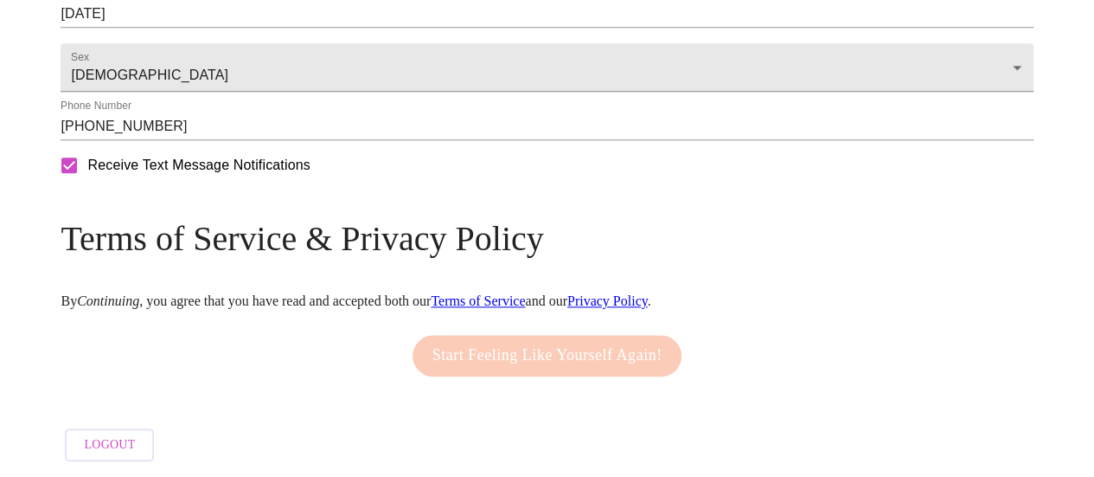
click at [596, 298] on p "By Continuing , you agree that you have read and accepted both our Terms of Ser…" at bounding box center [547, 301] width 972 height 16
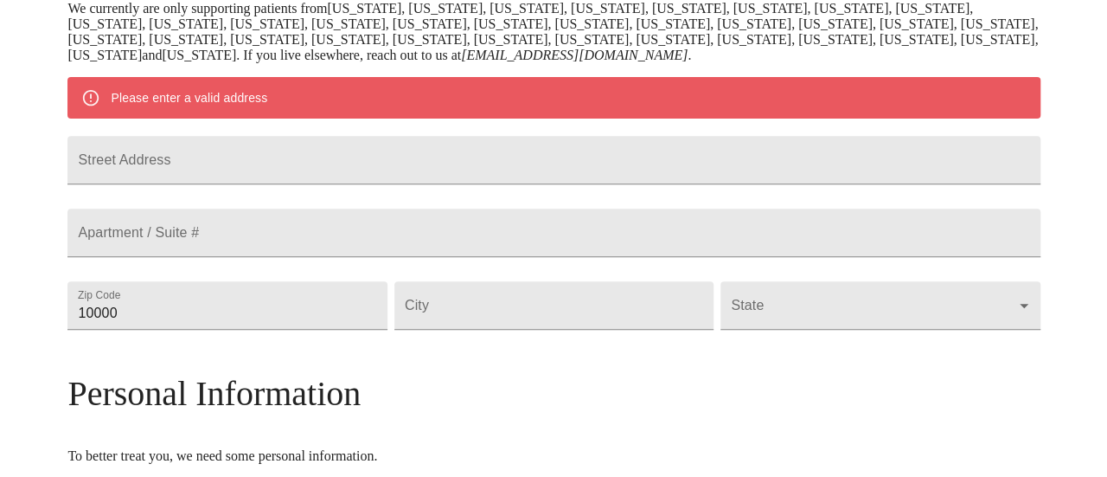
scroll to position [356, 0]
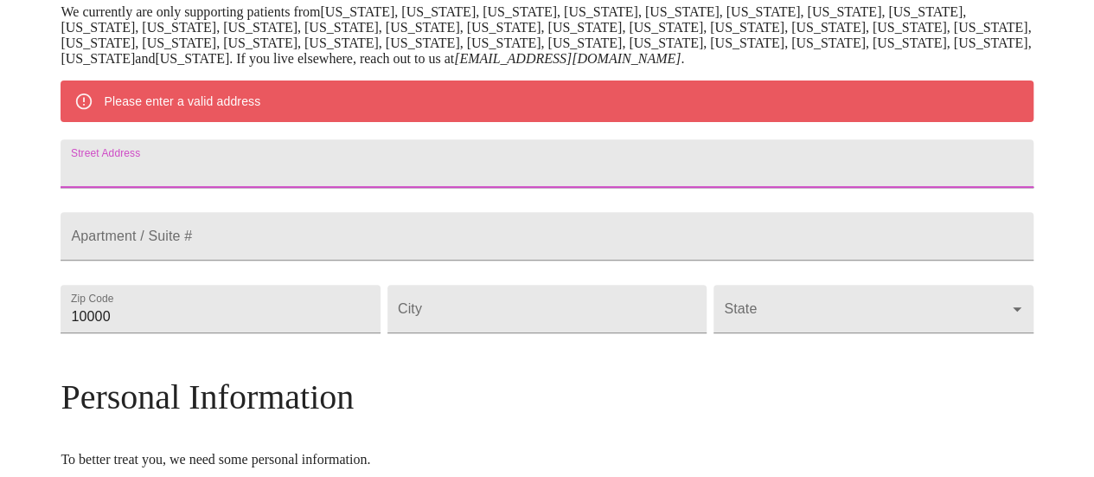
click at [384, 183] on input "Street Address" at bounding box center [547, 163] width 972 height 48
type input "[STREET_ADDRESS]"
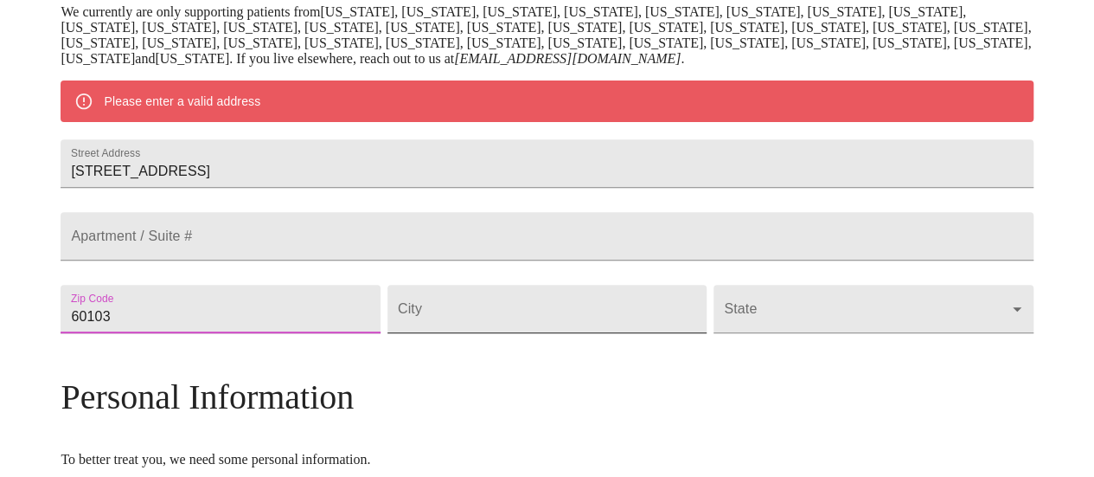
type input "60103"
click at [486, 333] on input "Street Address" at bounding box center [547, 309] width 319 height 48
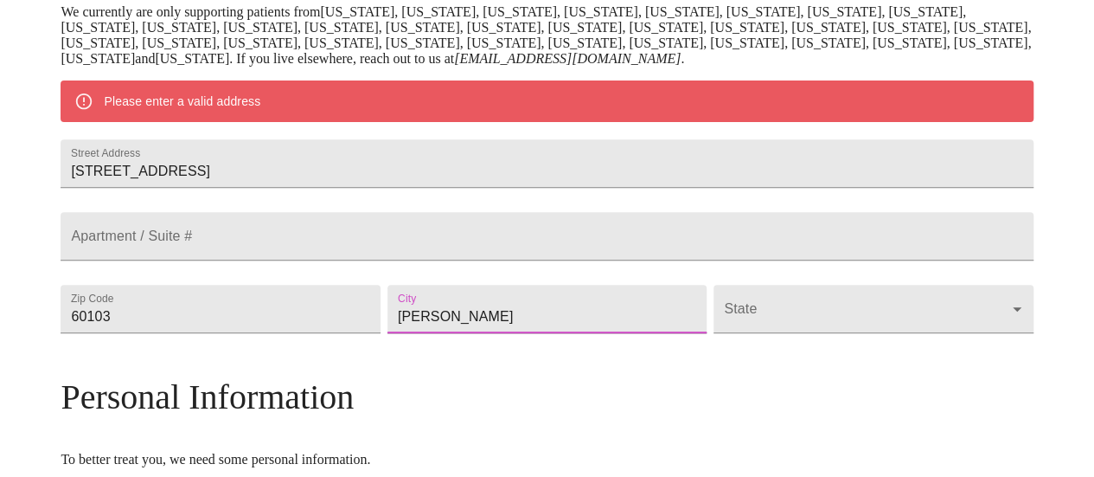
type input "[PERSON_NAME]"
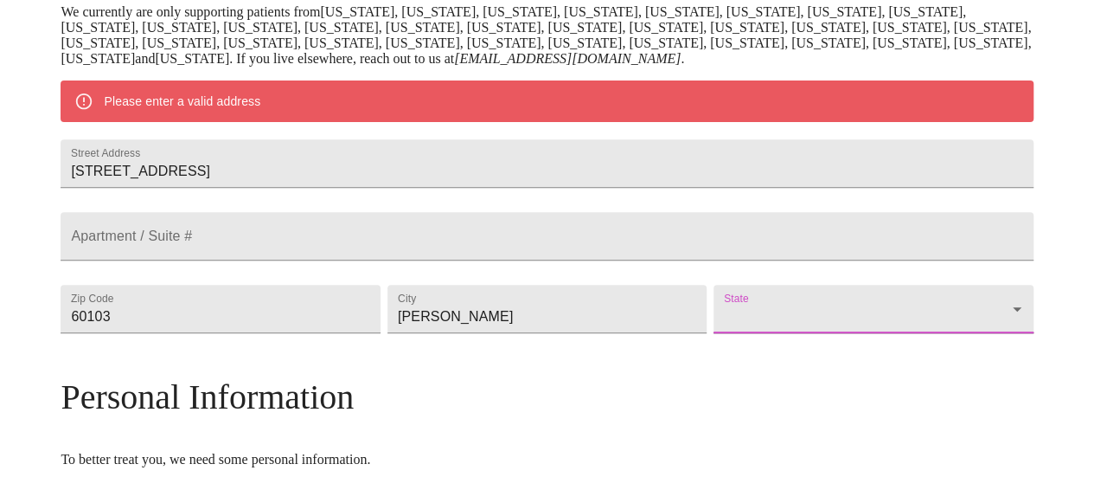
click at [753, 375] on body "MyMenopauseRx Welcome to MyMenopauseRx Since it's your first time here, you'll …" at bounding box center [547, 308] width 1080 height 1314
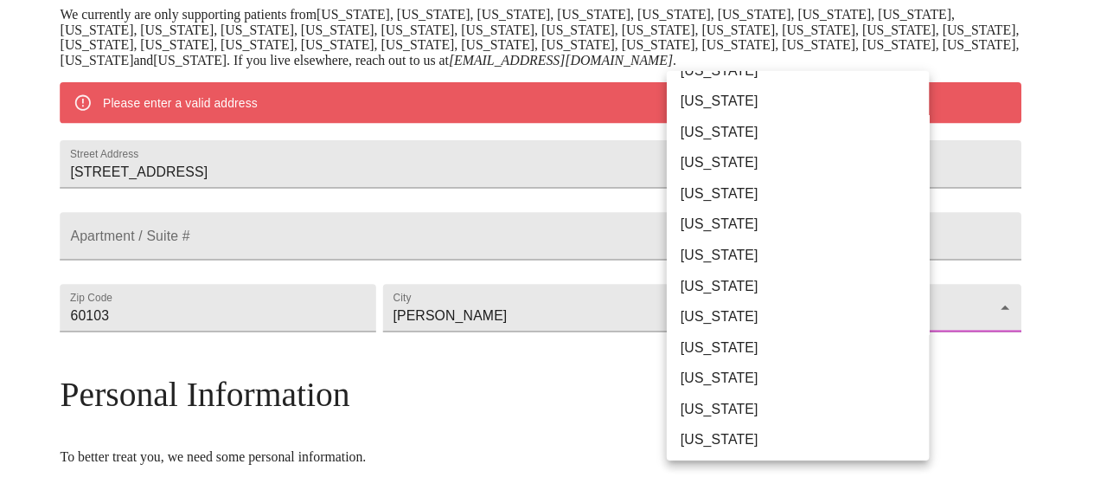
scroll to position [182, 0]
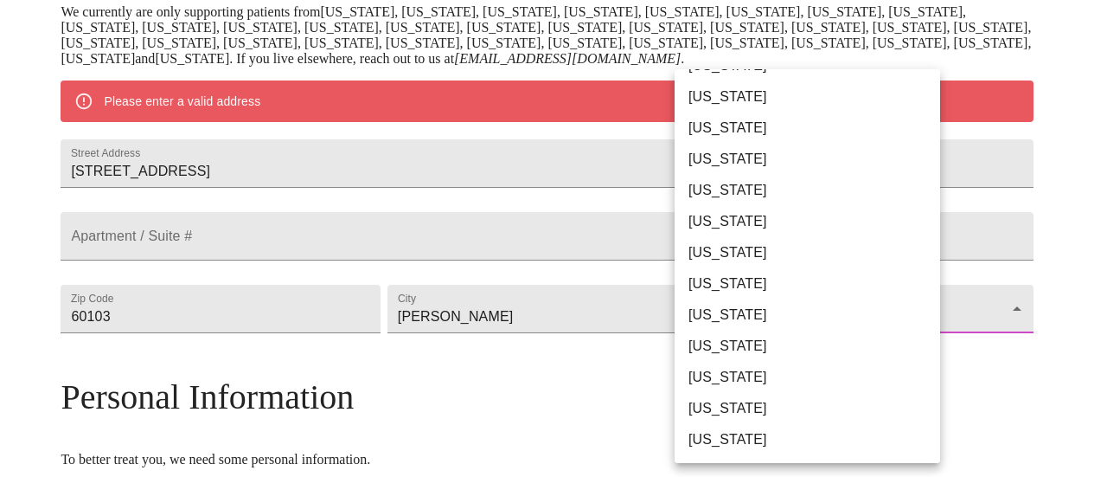
click at [725, 275] on li "[US_STATE]" at bounding box center [814, 283] width 279 height 31
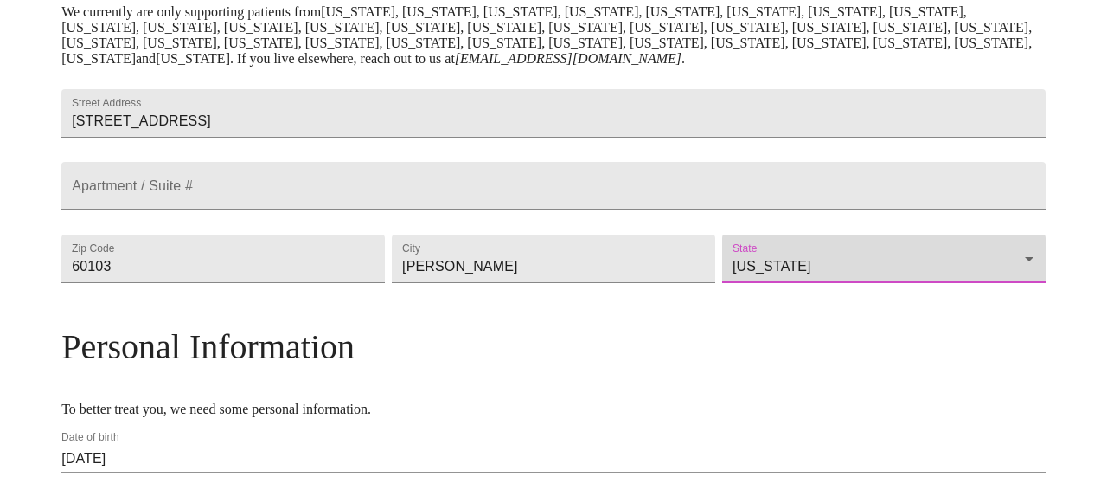
type input "[US_STATE]"
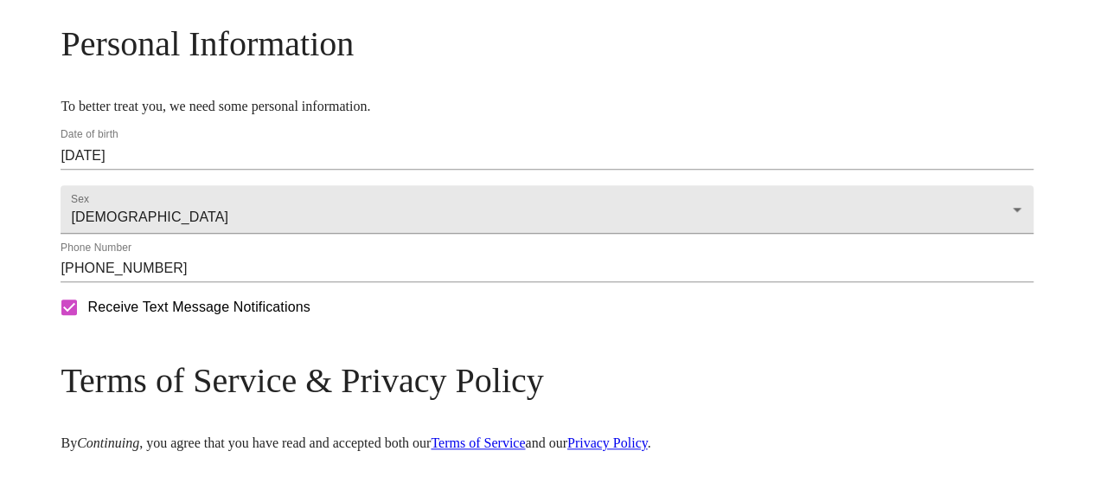
scroll to position [853, 0]
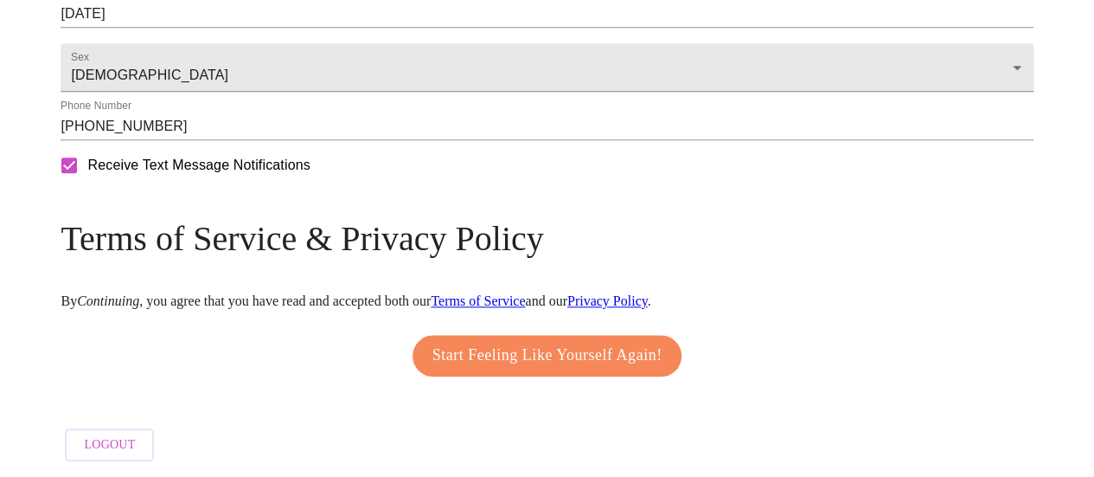
click at [589, 346] on span "Start Feeling Like Yourself Again!" at bounding box center [547, 356] width 230 height 28
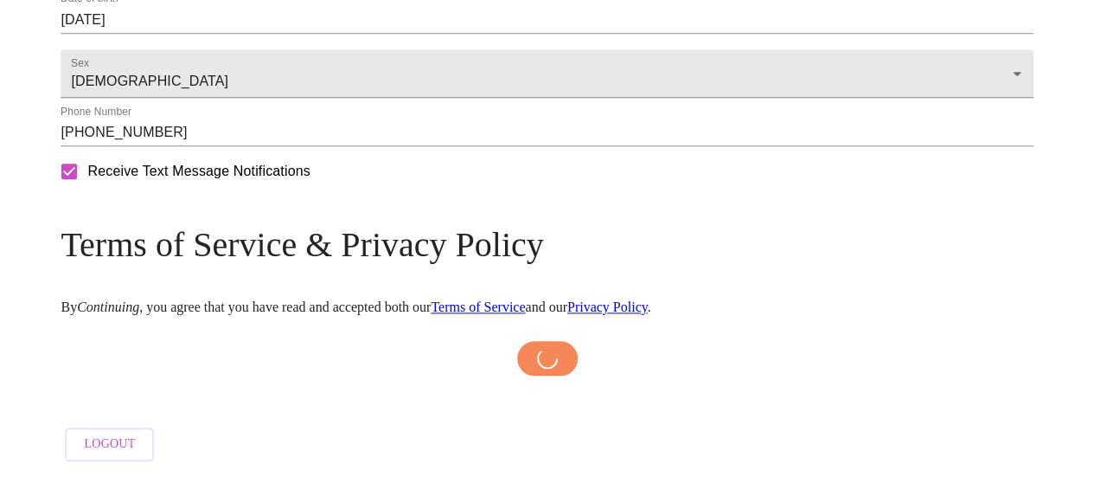
scroll to position [847, 0]
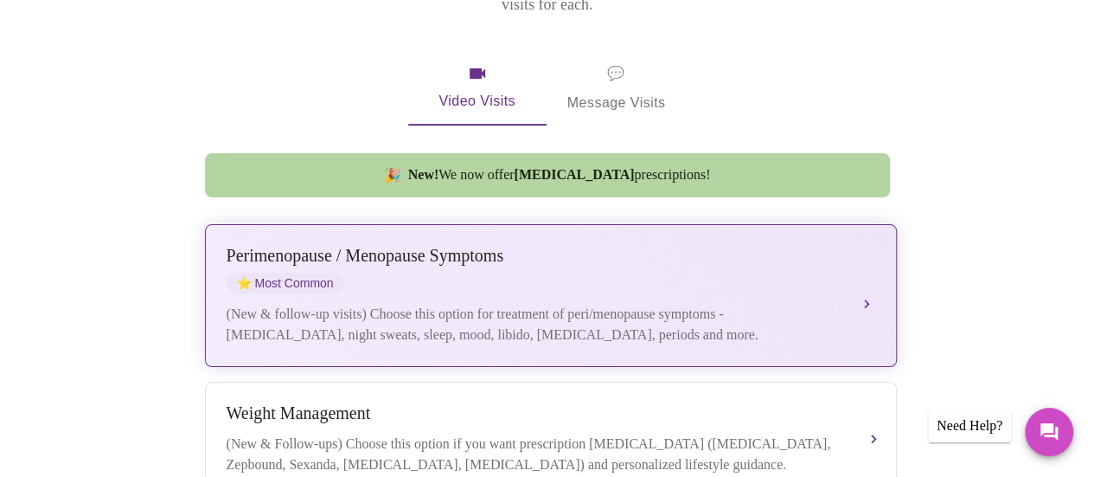
click at [508, 305] on div "(New & follow-up visits) Choose this option for treatment of peri/menopause sym…" at bounding box center [534, 325] width 614 height 42
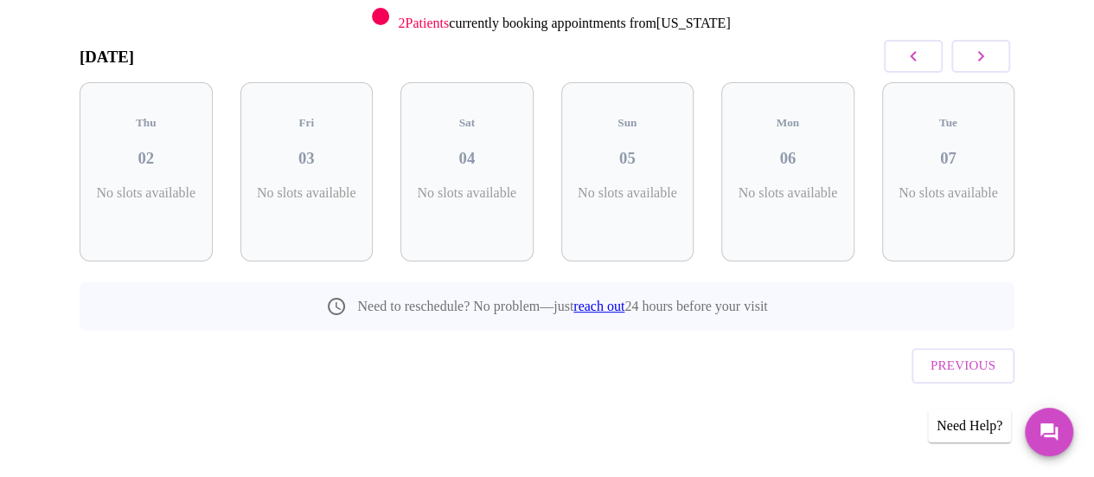
scroll to position [227, 0]
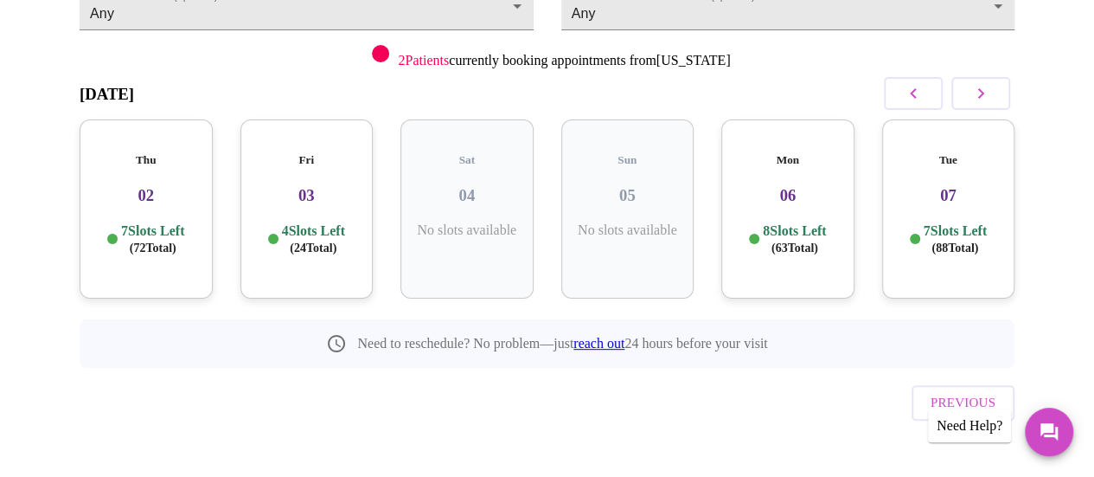
click at [1003, 89] on button "button" at bounding box center [980, 93] width 59 height 33
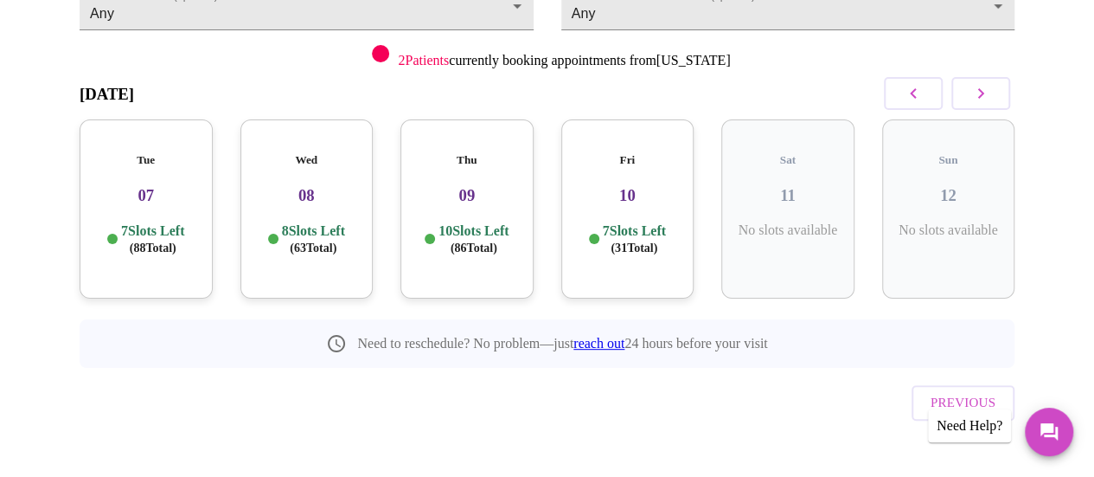
click at [486, 186] on h3 "09" at bounding box center [467, 195] width 106 height 19
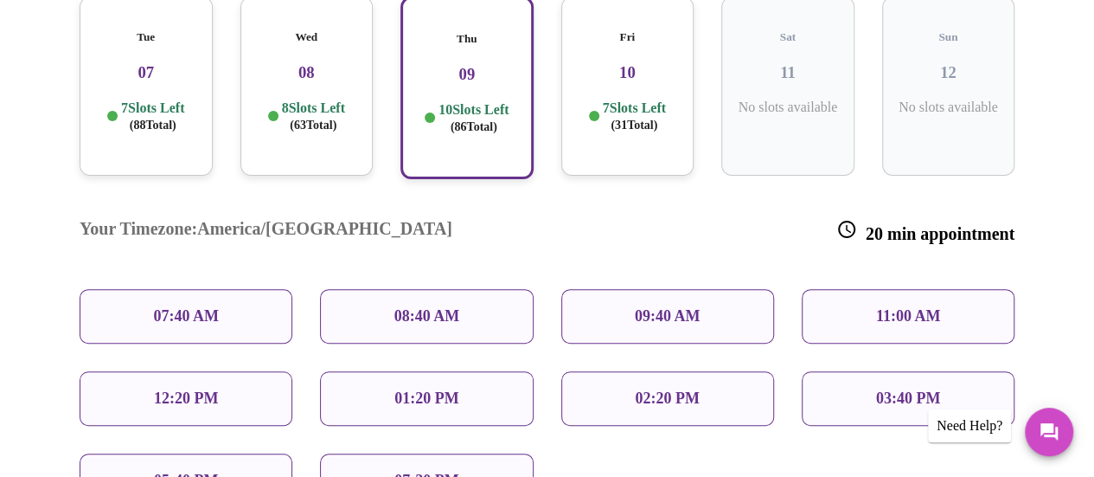
scroll to position [349, 0]
click at [225, 289] on div "07:40 AM" at bounding box center [186, 316] width 213 height 54
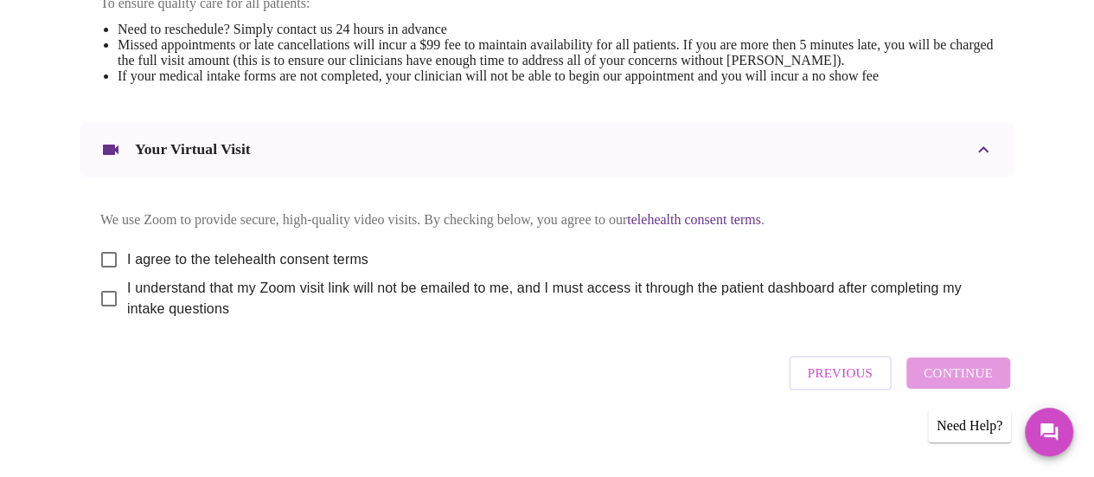
scroll to position [783, 0]
click at [105, 264] on input "I agree to the telehealth consent terms" at bounding box center [109, 258] width 36 height 36
checkbox input "true"
click at [99, 316] on input "I understand that my Zoom visit link will not be emailed to me, and I must acce…" at bounding box center [109, 297] width 36 height 36
checkbox input "true"
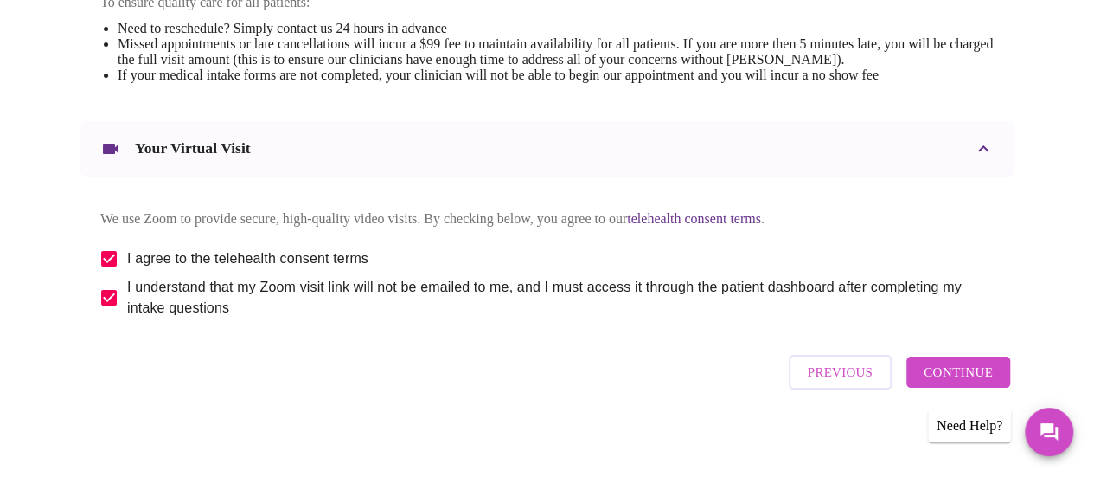
click at [993, 383] on span "Continue" at bounding box center [958, 372] width 69 height 22
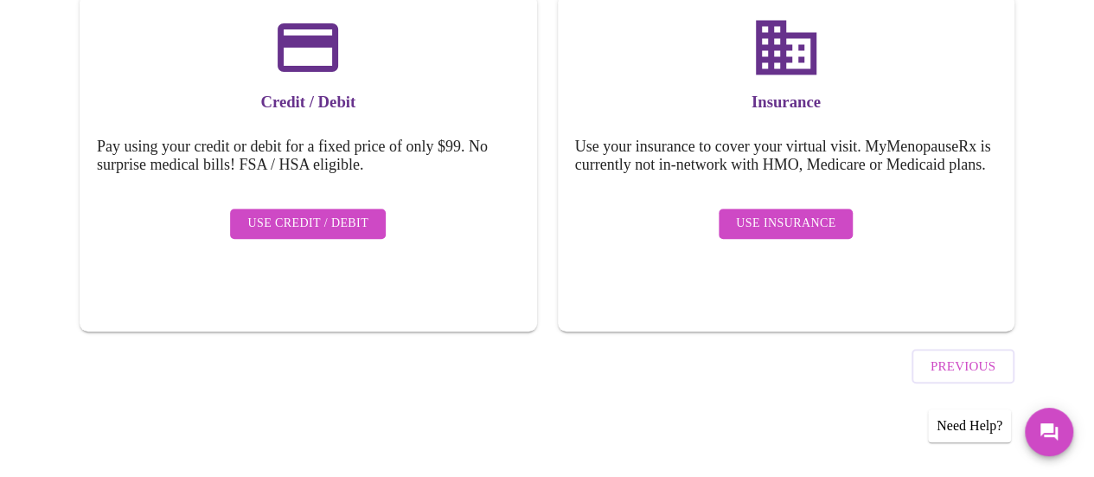
scroll to position [283, 0]
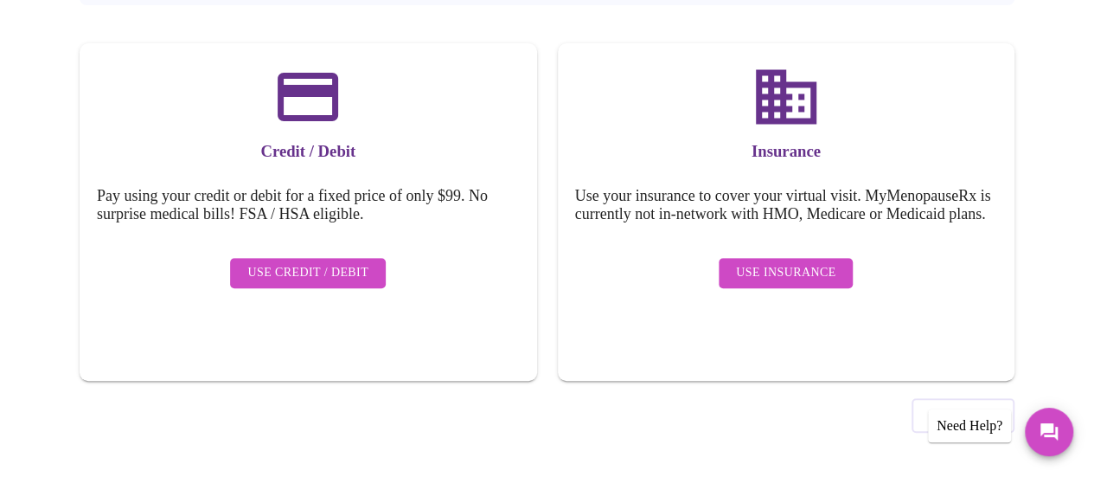
click at [770, 266] on button "Use Insurance" at bounding box center [786, 273] width 134 height 30
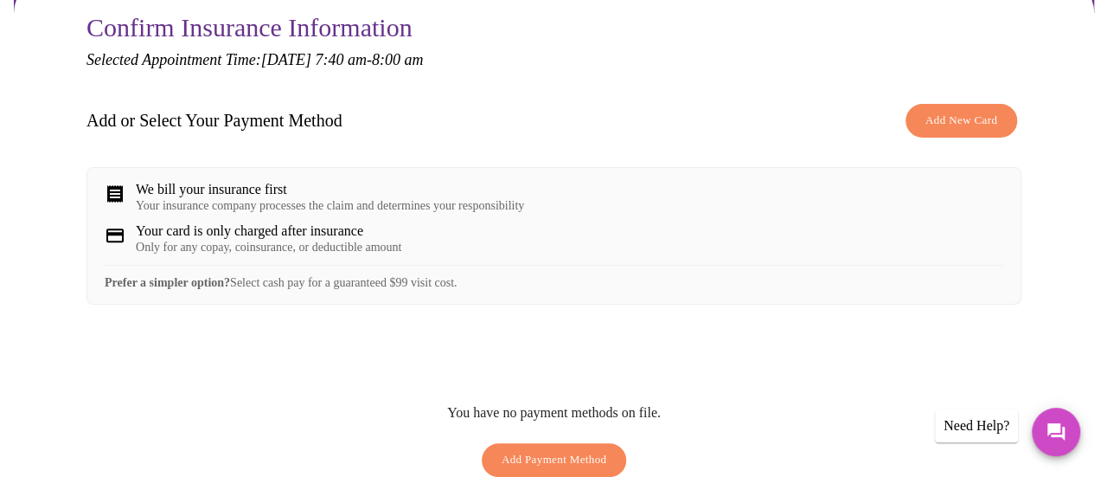
scroll to position [222, 0]
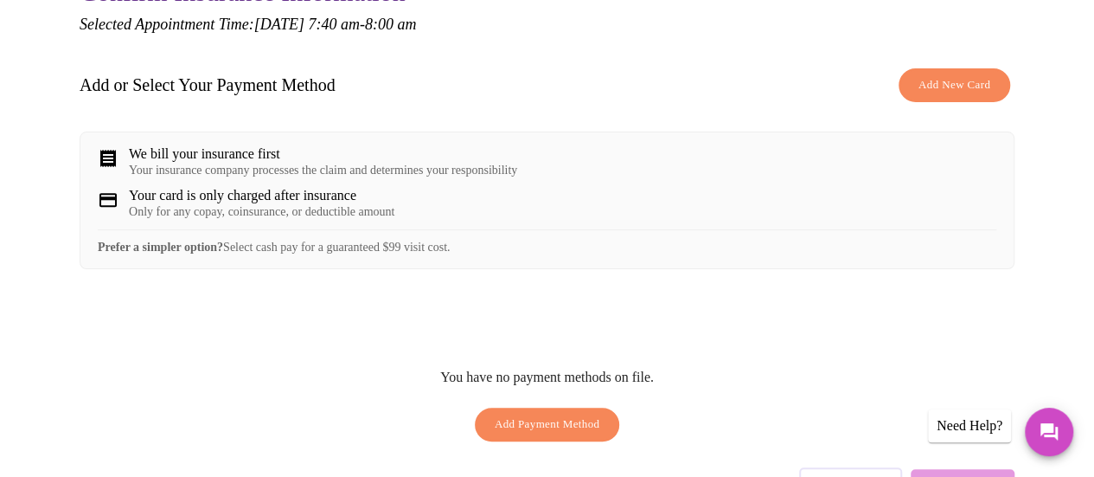
click at [936, 77] on span "Add New Card" at bounding box center [955, 85] width 72 height 20
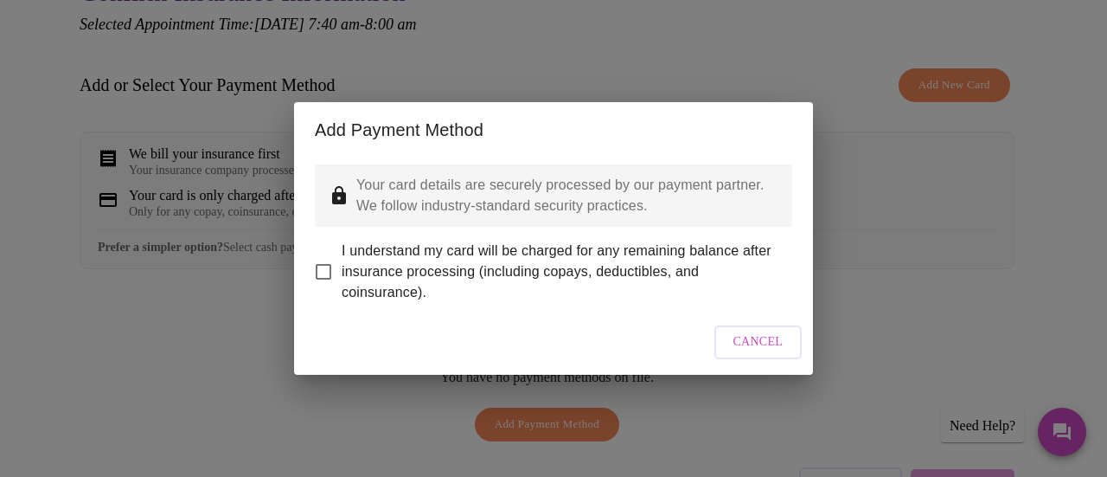
click at [322, 259] on input "I understand my card will be charged for any remaining balance after insurance …" at bounding box center [323, 271] width 36 height 36
checkbox input "true"
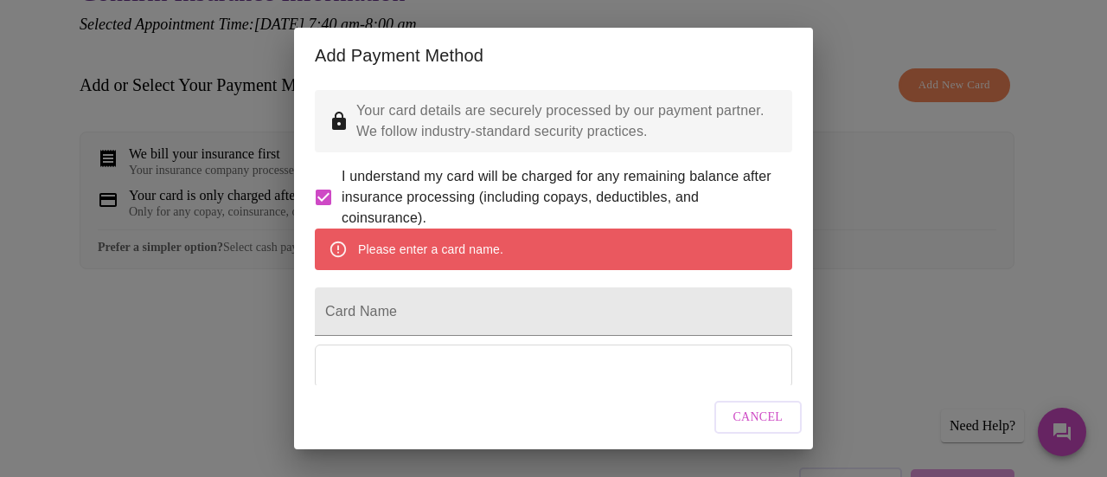
click at [451, 265] on div "Please enter a card name." at bounding box center [430, 249] width 145 height 31
click at [487, 334] on input "Card Name" at bounding box center [553, 311] width 477 height 48
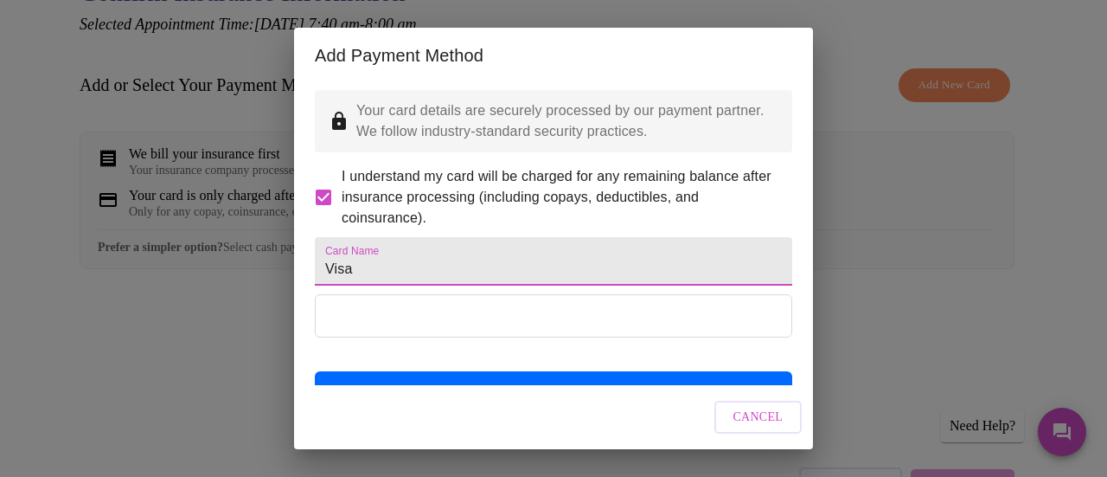
type input "Visa"
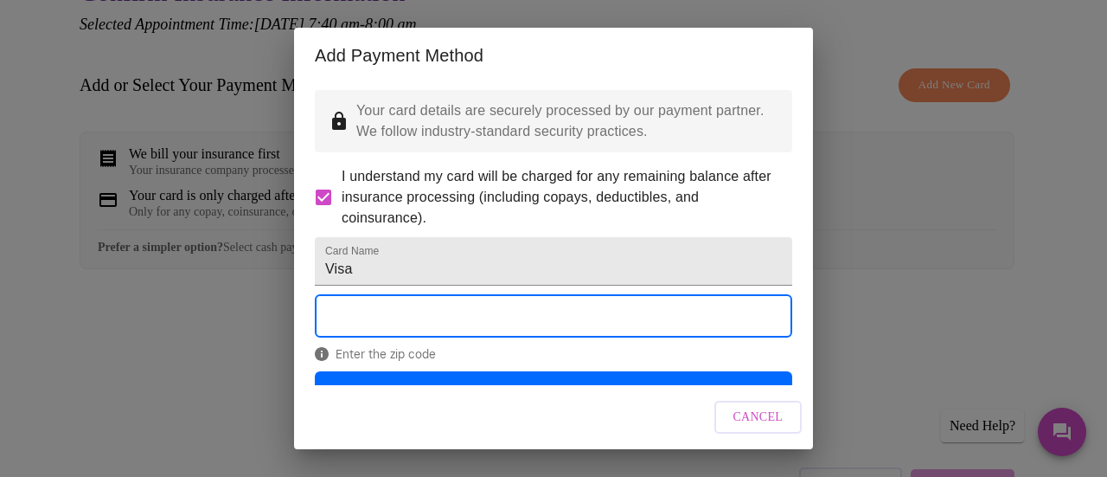
scroll to position [81, 0]
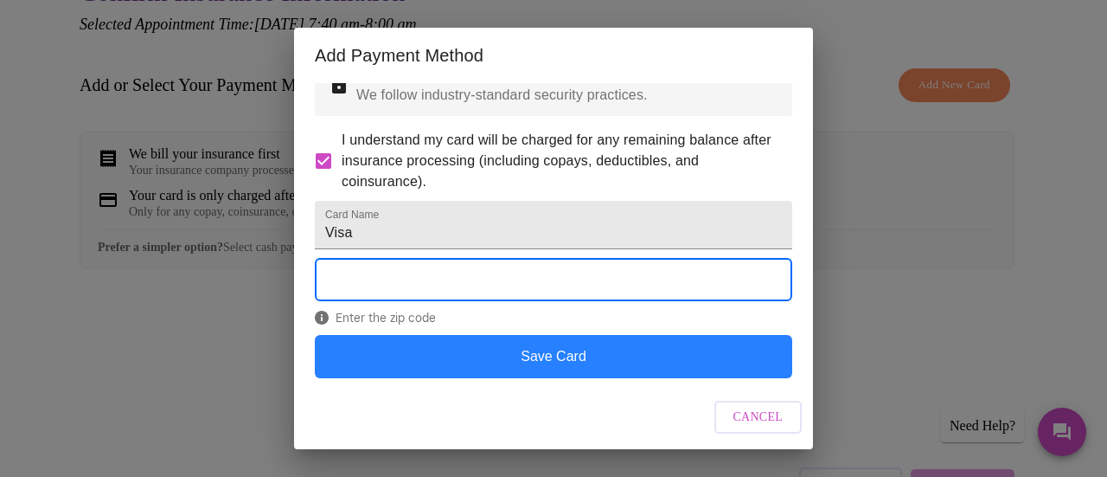
click at [611, 356] on button "Save Card" at bounding box center [553, 356] width 477 height 43
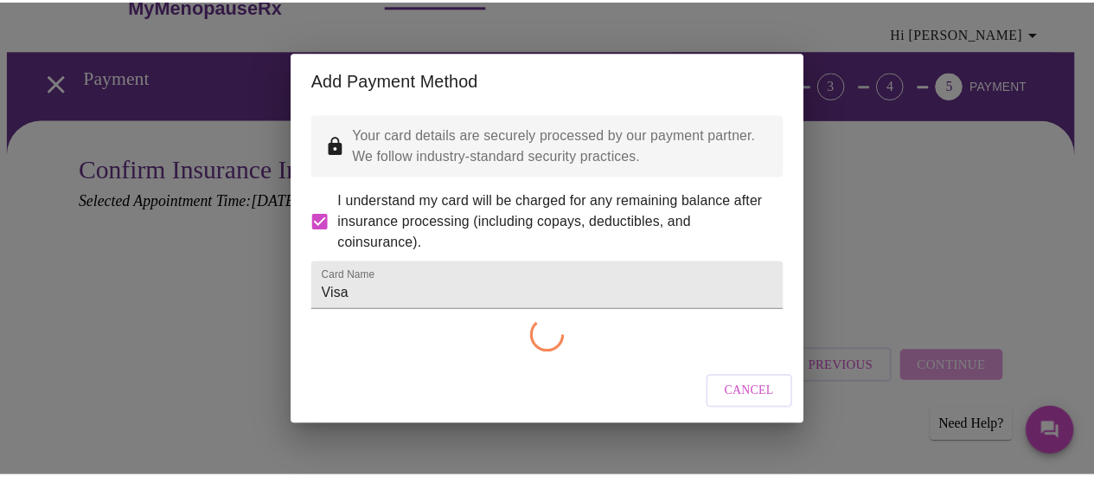
scroll to position [0, 0]
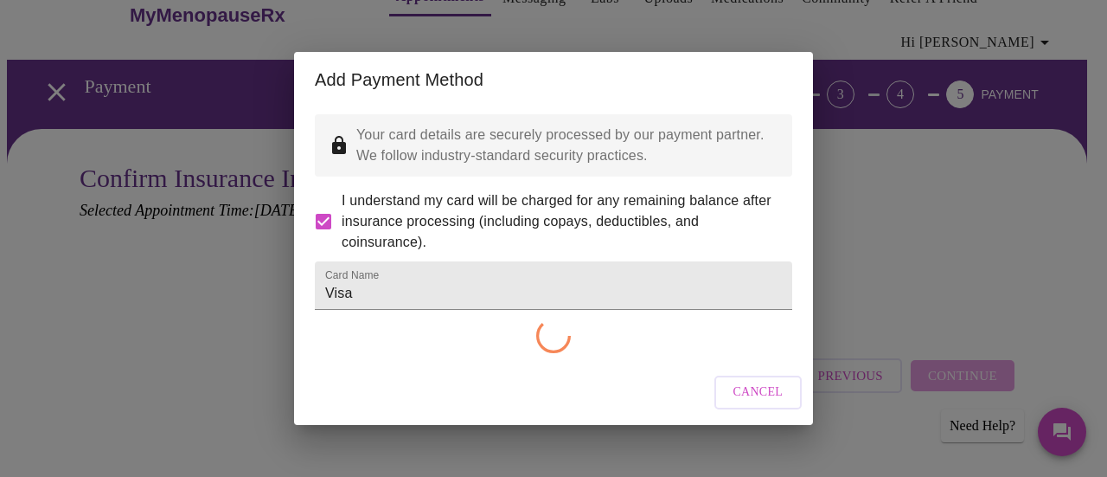
checkbox input "false"
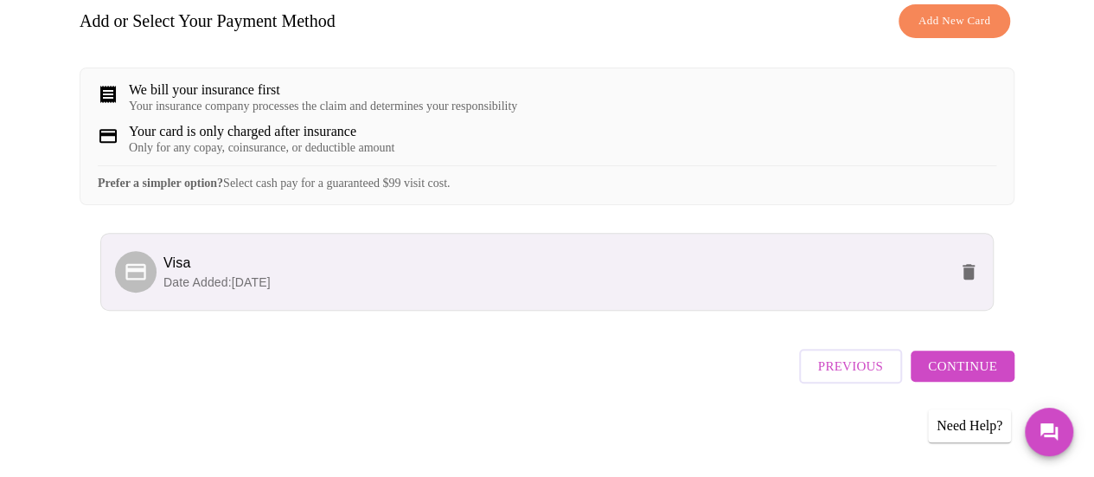
scroll to position [298, 0]
click at [976, 364] on span "Continue" at bounding box center [962, 366] width 69 height 22
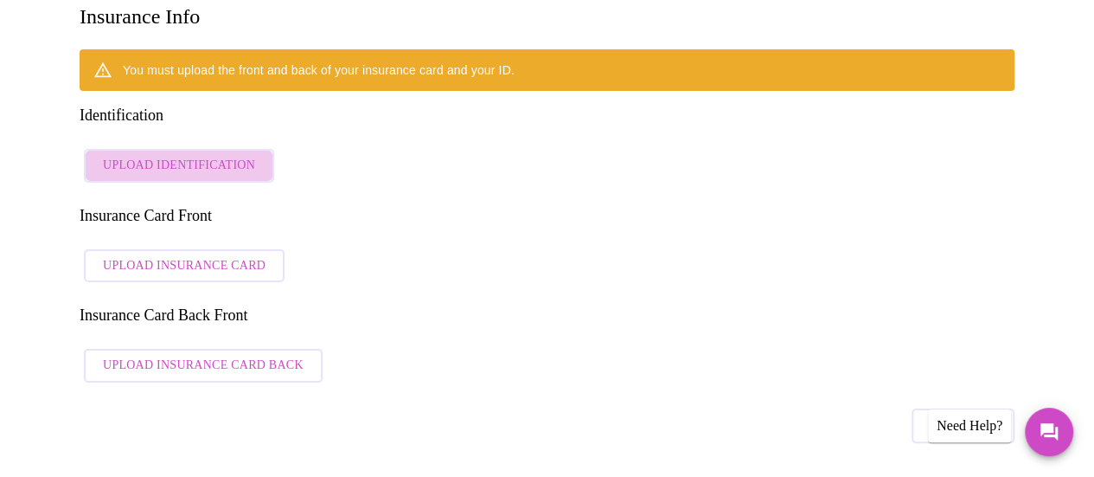
click at [228, 155] on span "Upload Identification" at bounding box center [179, 166] width 152 height 22
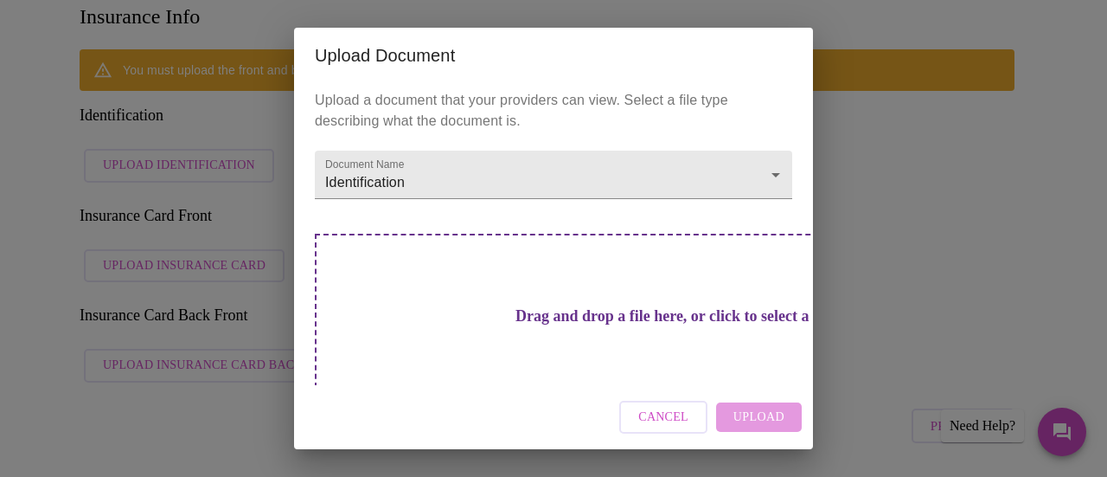
click at [481, 309] on h3 "Drag and drop a file here, or click to select a file" at bounding box center [674, 316] width 477 height 18
click at [754, 418] on div "Cancel Upload" at bounding box center [553, 417] width 519 height 65
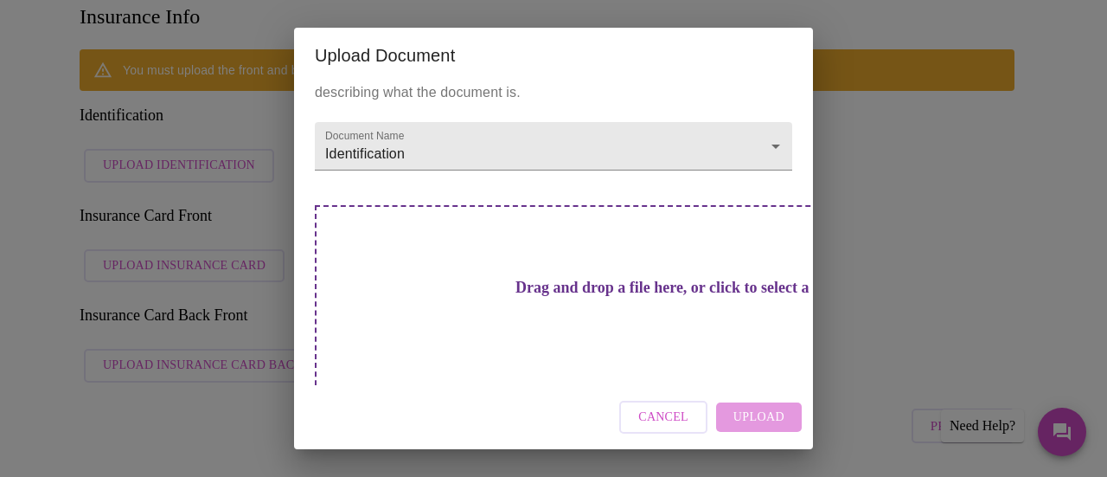
click at [562, 279] on h3 "Drag and drop a file here, or click to select a file" at bounding box center [674, 288] width 477 height 18
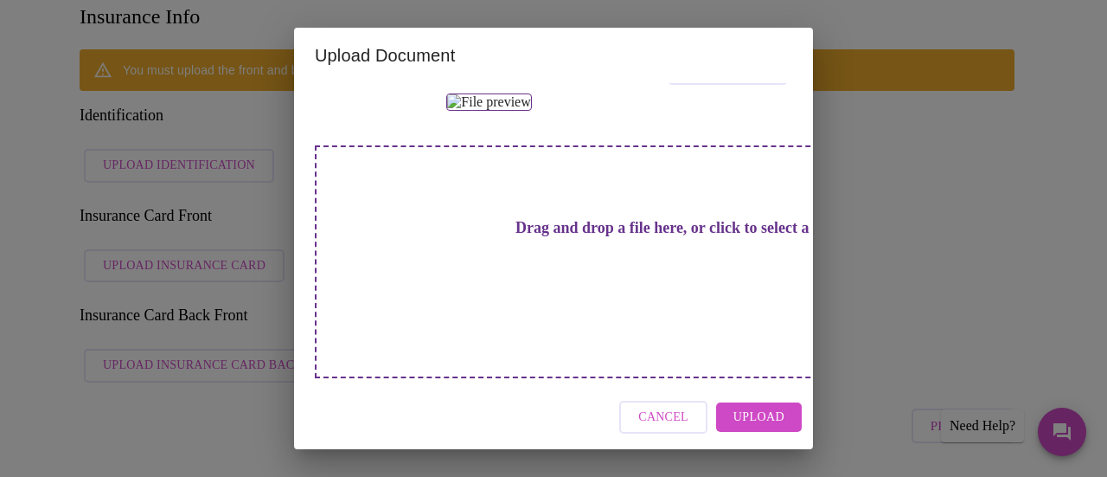
scroll to position [343, 0]
click at [634, 311] on div "Drag and drop a file here, or click to select a file" at bounding box center [675, 261] width 720 height 233
click at [613, 237] on h3 "Drag and drop a file here, or click to select a file" at bounding box center [674, 228] width 477 height 18
click at [587, 237] on h3 "Drag and drop a file here, or click to select a file" at bounding box center [674, 228] width 477 height 18
click at [775, 413] on span "Upload" at bounding box center [758, 418] width 51 height 22
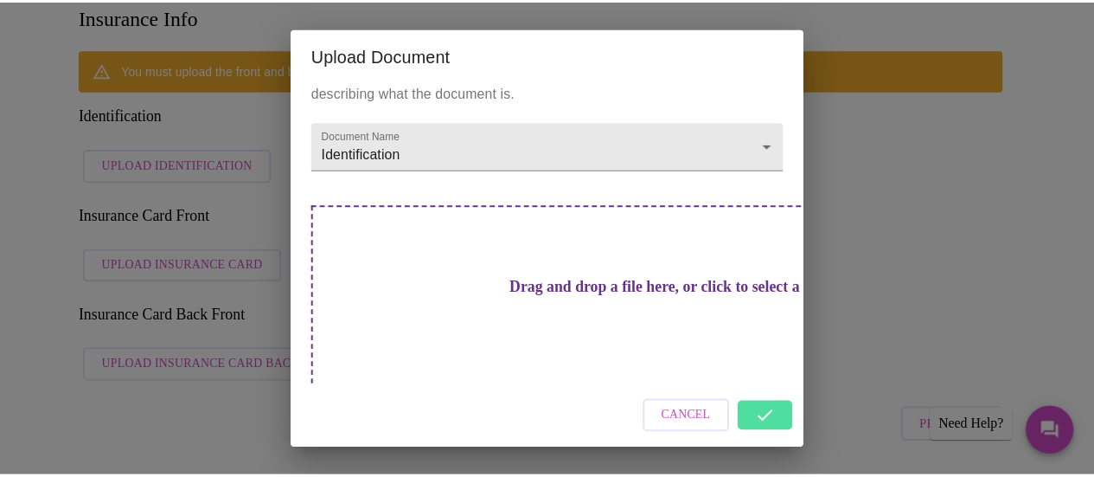
scroll to position [0, 0]
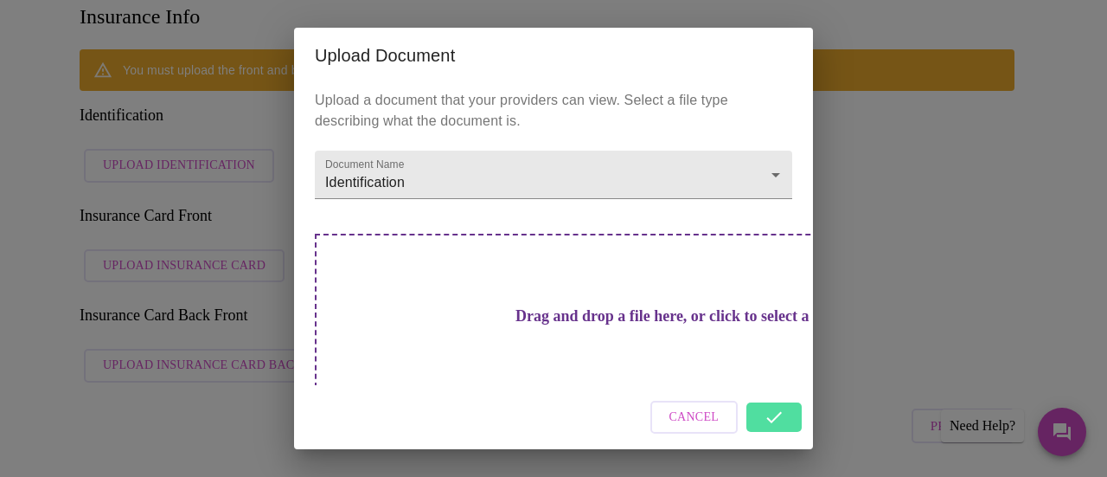
click at [605, 307] on h3 "Drag and drop a file here, or click to select a file" at bounding box center [674, 316] width 477 height 18
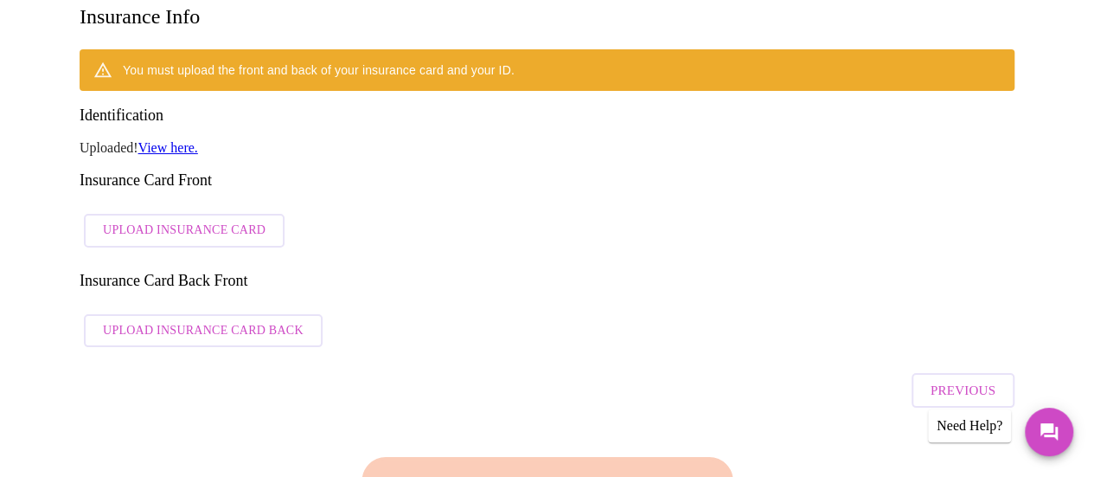
click at [272, 175] on div "You must upload the front and back of your insurance card and your ID. Identifi…" at bounding box center [547, 202] width 935 height 306
click at [239, 220] on span "Upload Insurance Card" at bounding box center [184, 231] width 163 height 22
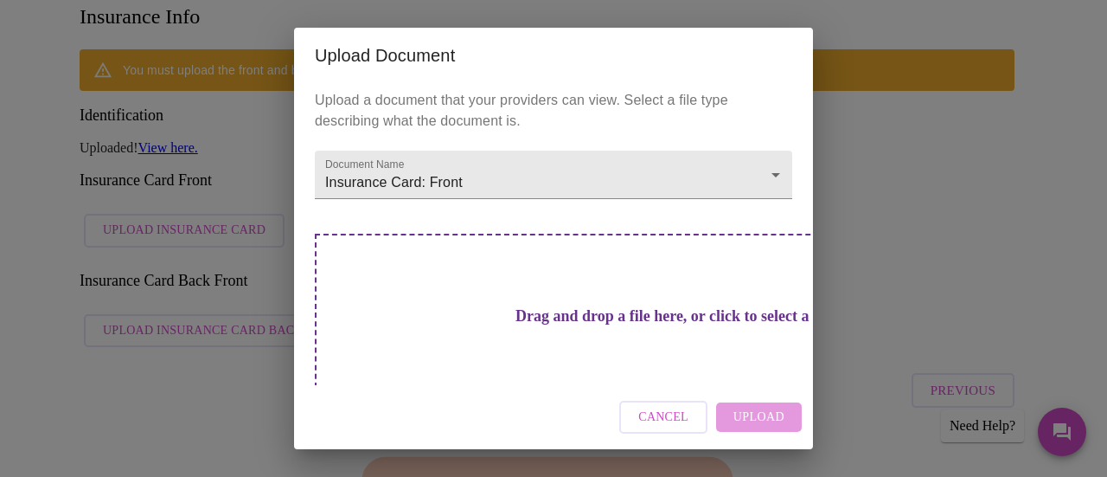
click at [483, 288] on div "Drag and drop a file here, or click to select a file" at bounding box center [675, 350] width 720 height 233
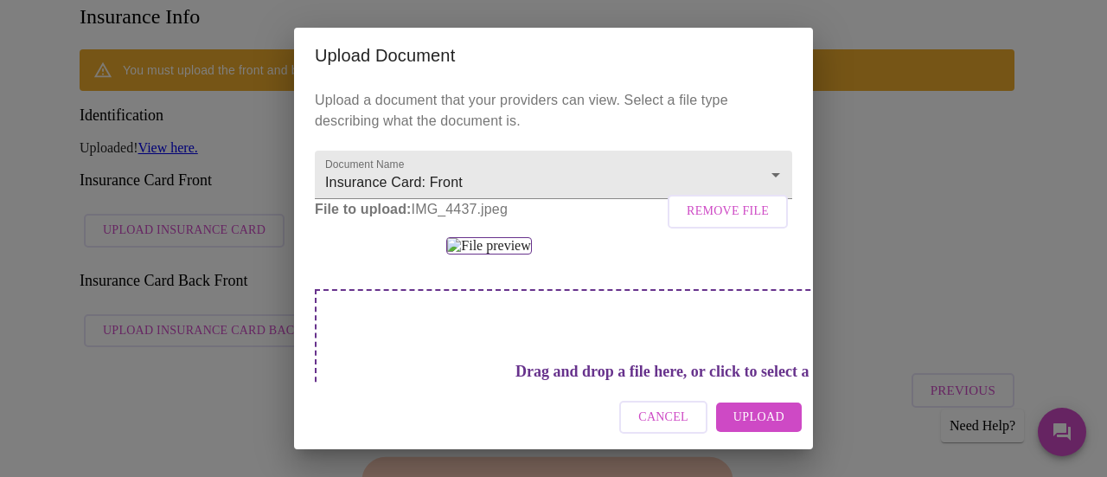
click at [742, 417] on span "Upload" at bounding box center [758, 418] width 51 height 22
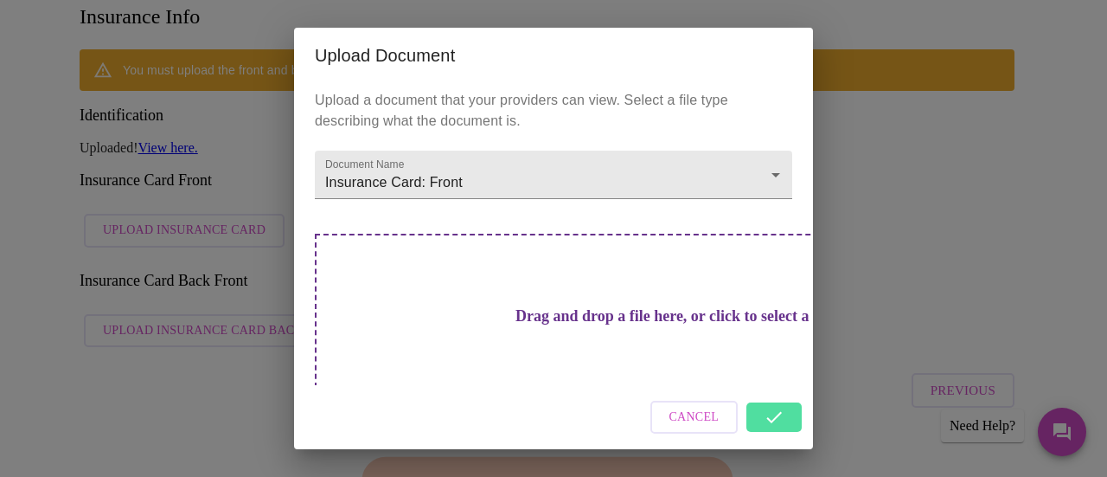
click at [191, 248] on div "Upload Document Upload a document that your providers can view. Select a file t…" at bounding box center [553, 238] width 1107 height 477
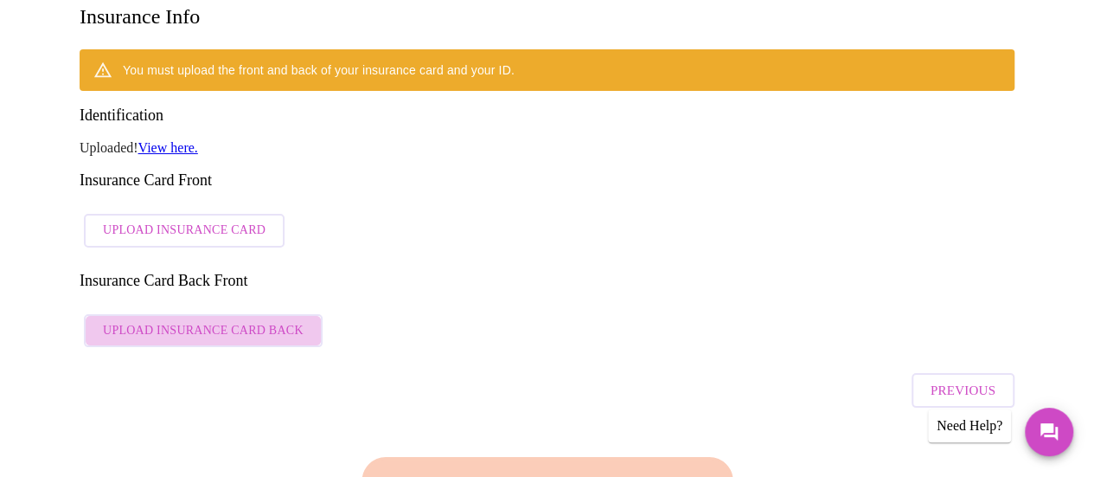
click at [239, 320] on span "Upload Insurance Card Back" at bounding box center [203, 331] width 201 height 22
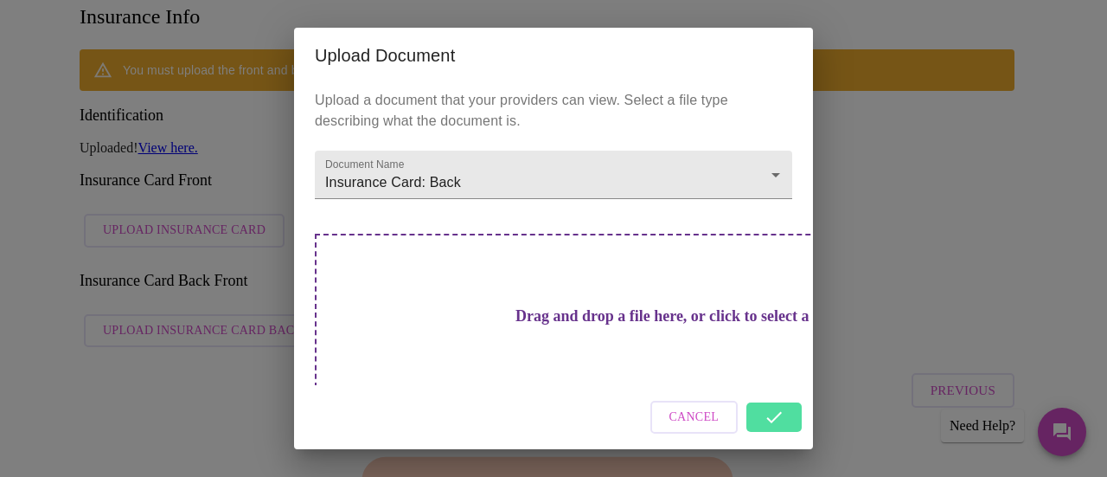
click at [221, 179] on div "Upload Document Upload a document that your providers can view. Select a file t…" at bounding box center [553, 238] width 1107 height 477
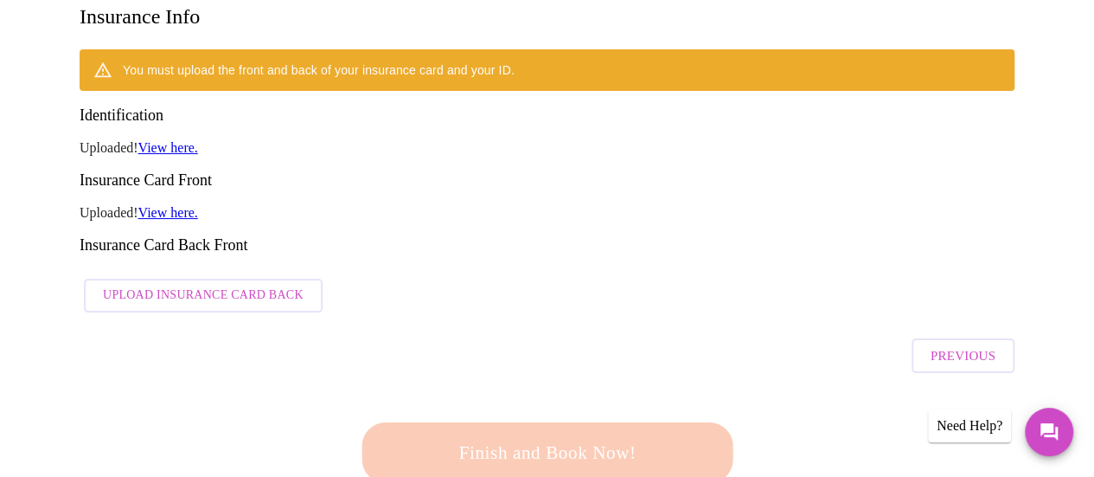
click at [215, 279] on button "Upload Insurance Card Back" at bounding box center [203, 296] width 239 height 34
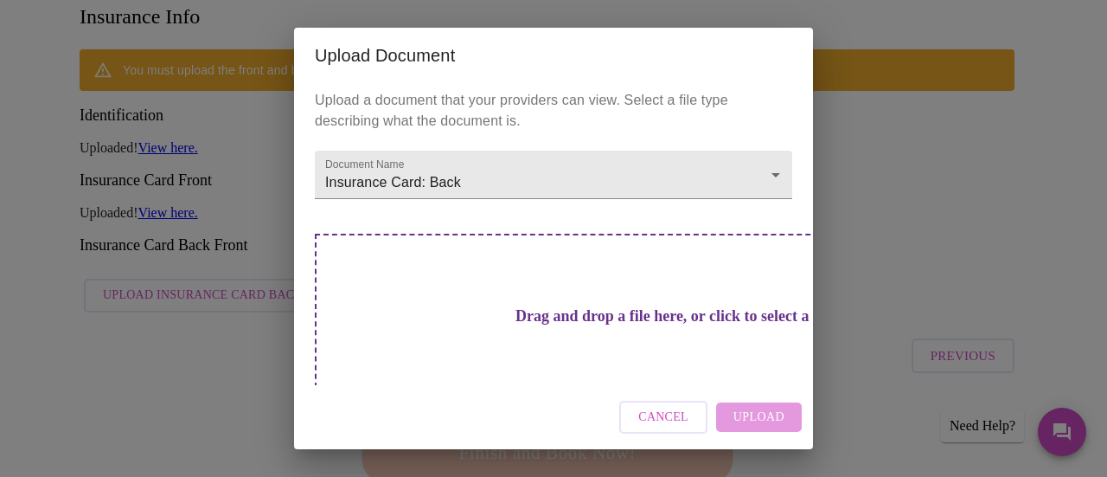
click at [421, 287] on div "Drag and drop a file here, or click to select a file" at bounding box center [675, 350] width 720 height 233
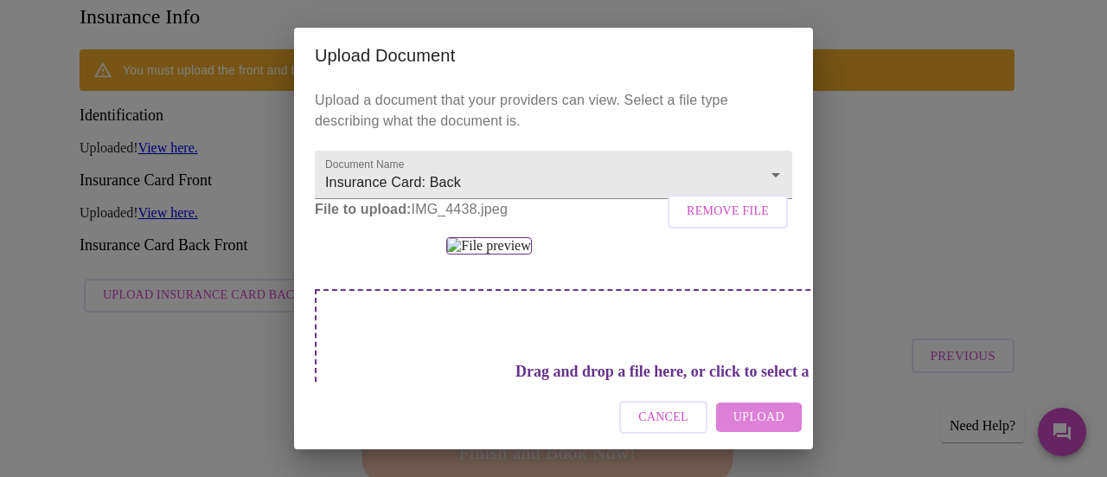
click at [750, 420] on span "Upload" at bounding box center [758, 418] width 51 height 22
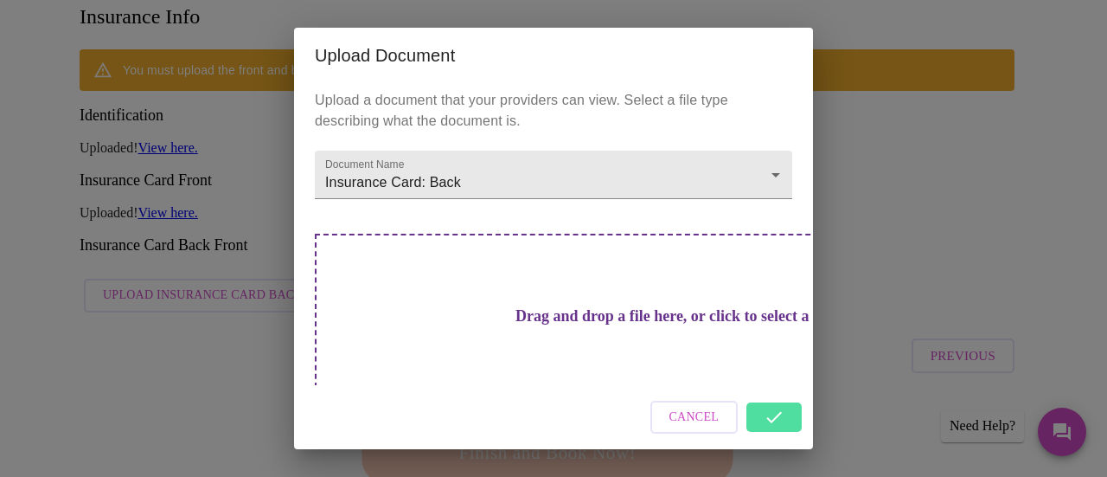
click at [778, 420] on div "Cancel" at bounding box center [553, 417] width 519 height 65
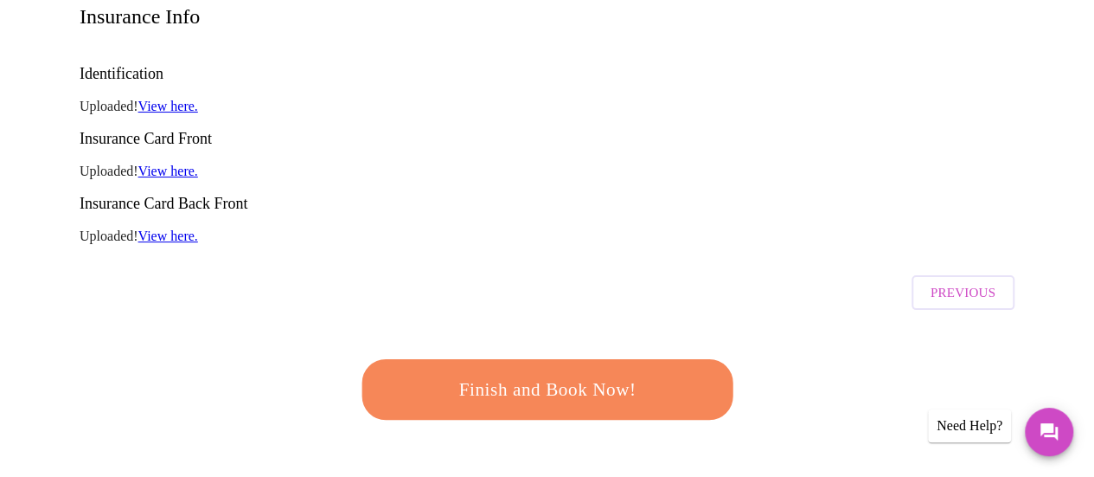
click at [518, 373] on span "Finish and Book Now!" at bounding box center [548, 389] width 322 height 32
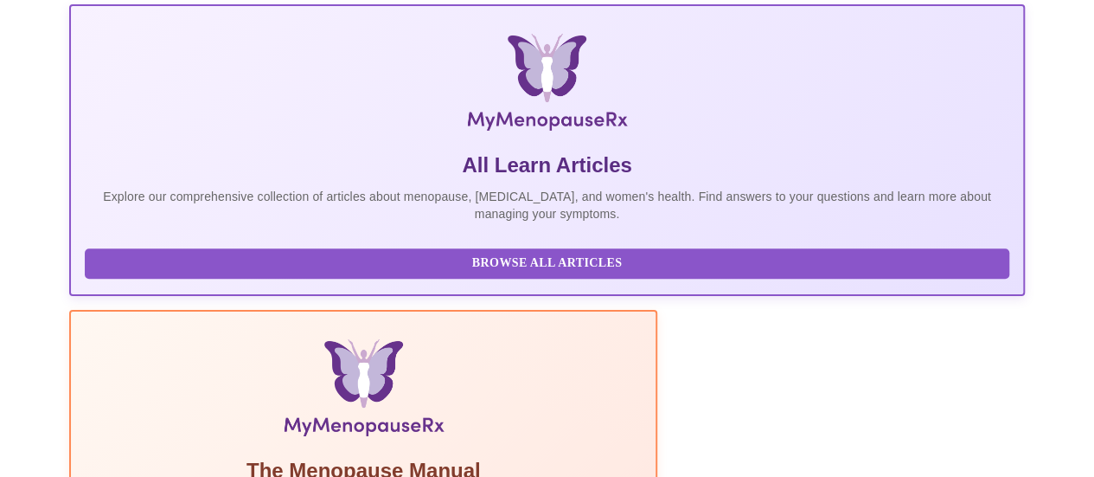
scroll to position [314, 0]
